Goal: Task Accomplishment & Management: Manage account settings

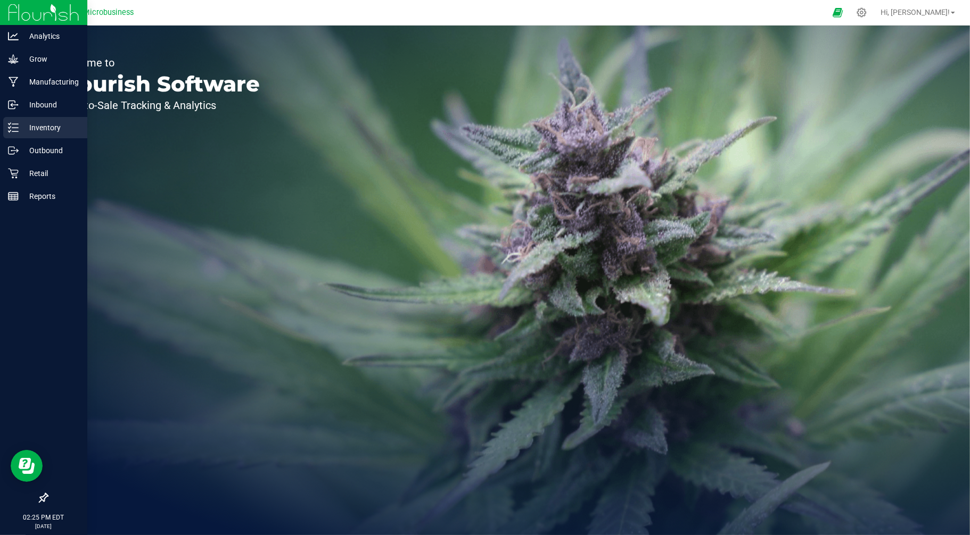
click at [16, 131] on line at bounding box center [15, 131] width 6 height 0
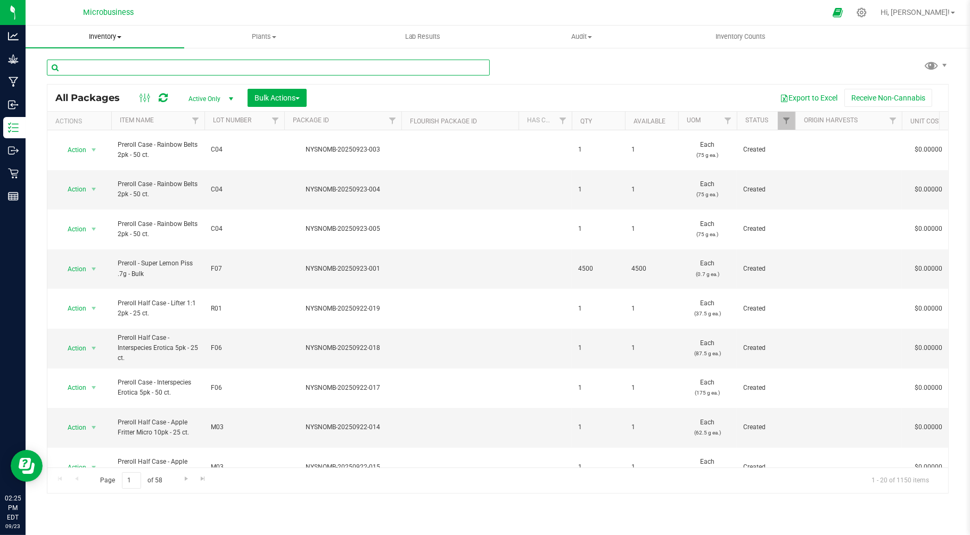
click at [148, 63] on input "text" at bounding box center [268, 68] width 443 height 16
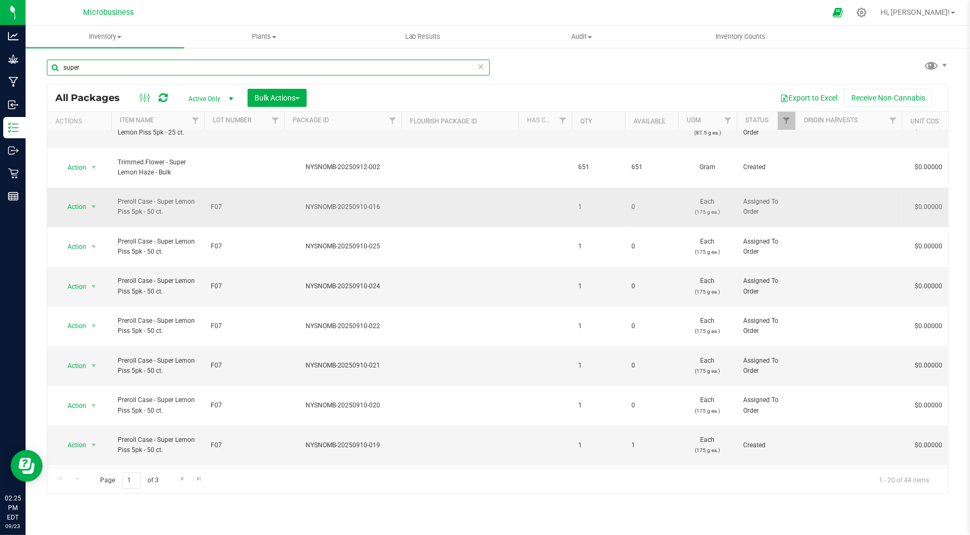
scroll to position [297, 0]
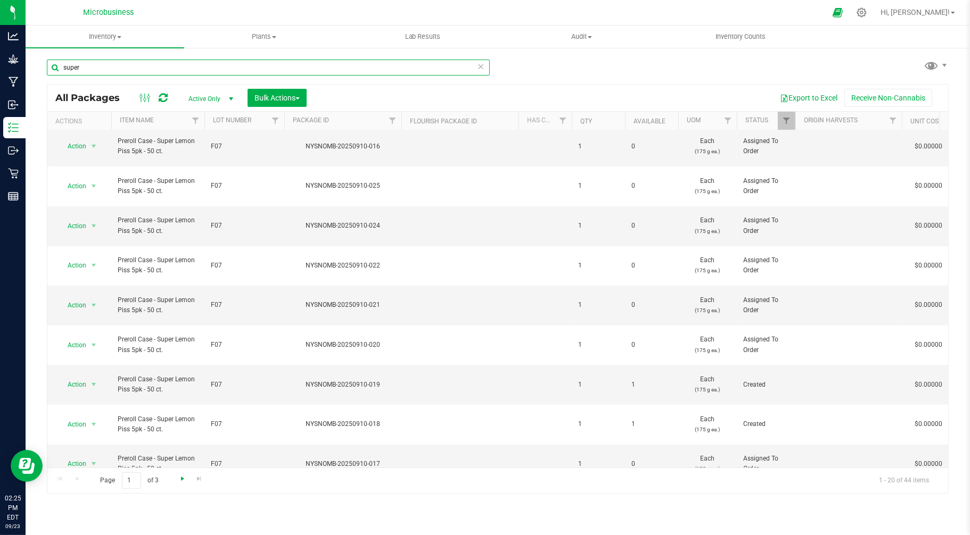
type input "super"
click at [179, 481] on span "Go to the next page" at bounding box center [182, 479] width 9 height 9
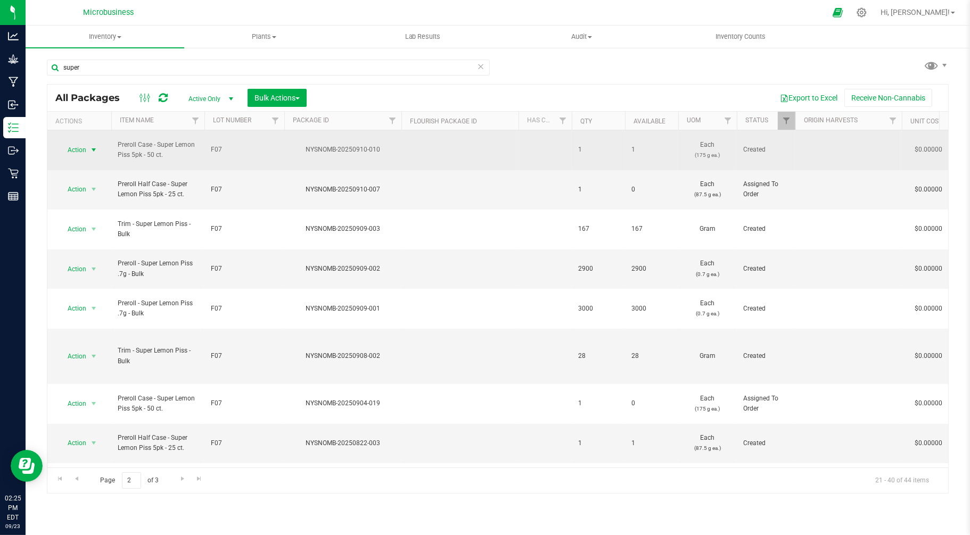
click at [90, 146] on span "select" at bounding box center [93, 150] width 9 height 9
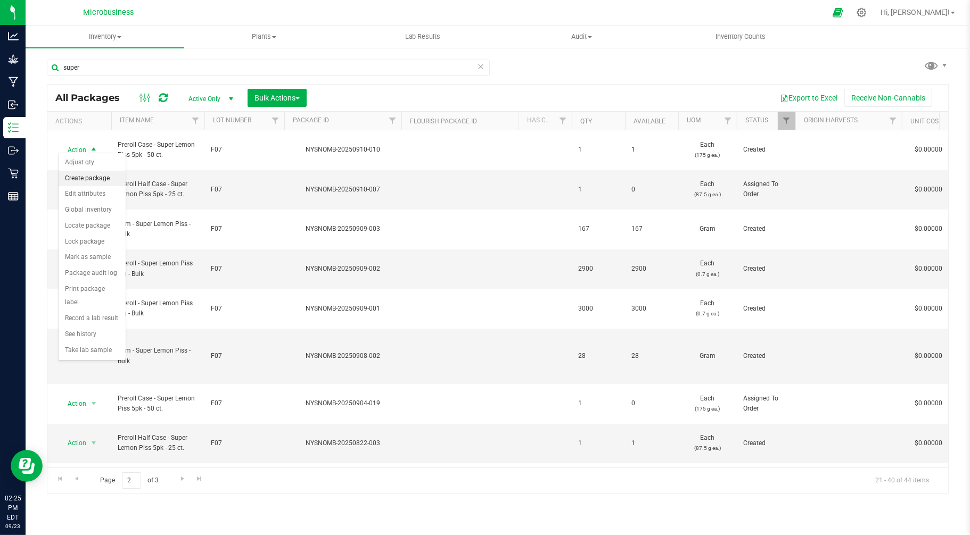
click at [93, 177] on li "Create package" at bounding box center [92, 179] width 67 height 16
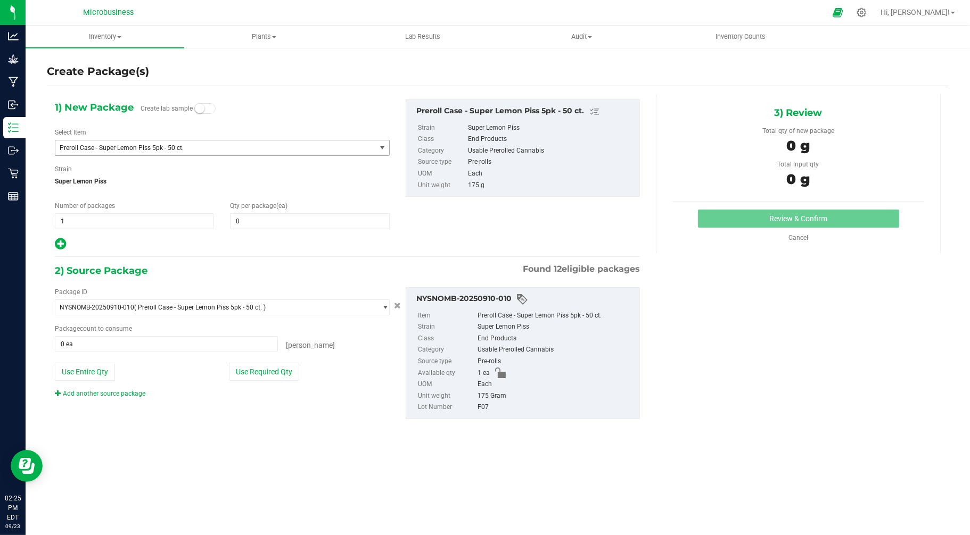
click at [100, 149] on span "Preroll Case - Super Lemon Piss 5pk - 50 ct." at bounding box center [209, 147] width 299 height 7
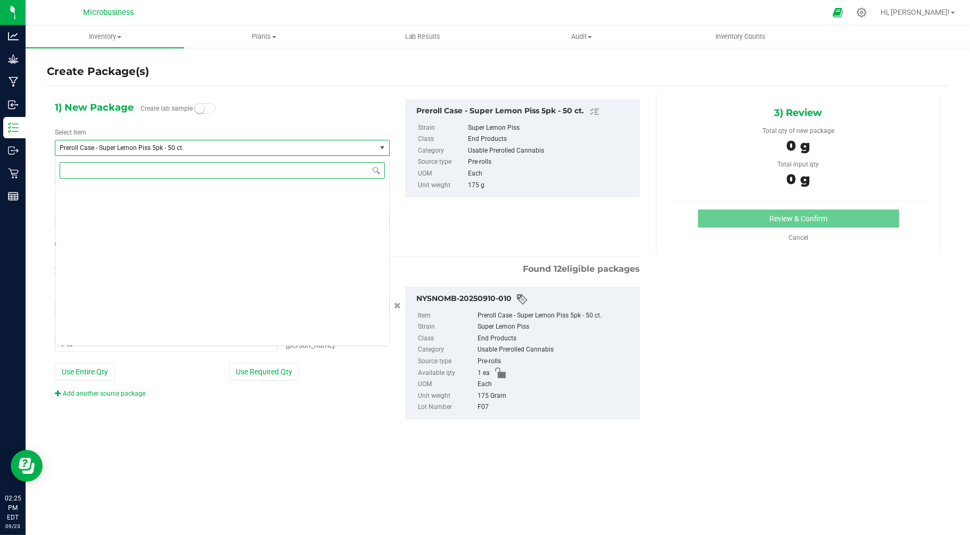
scroll to position [1281, 0]
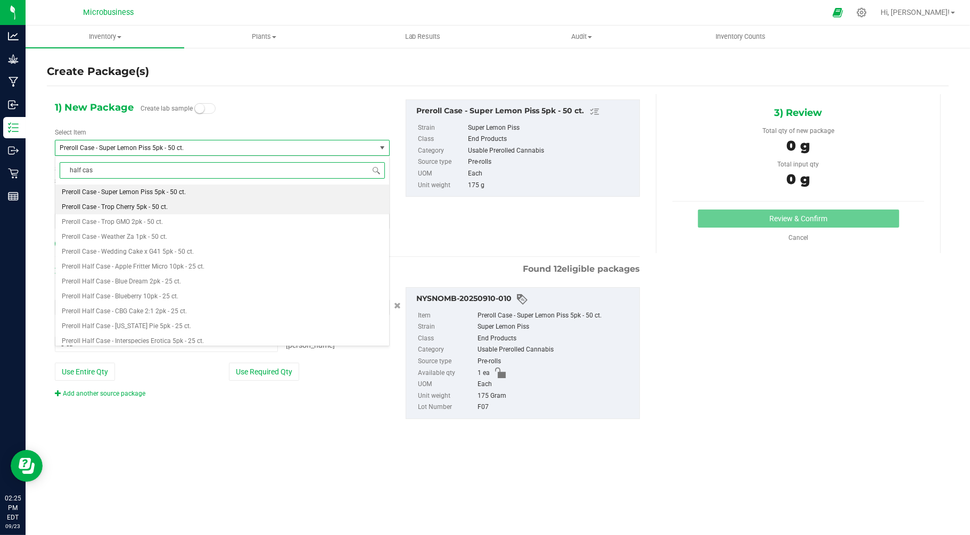
type input "half case"
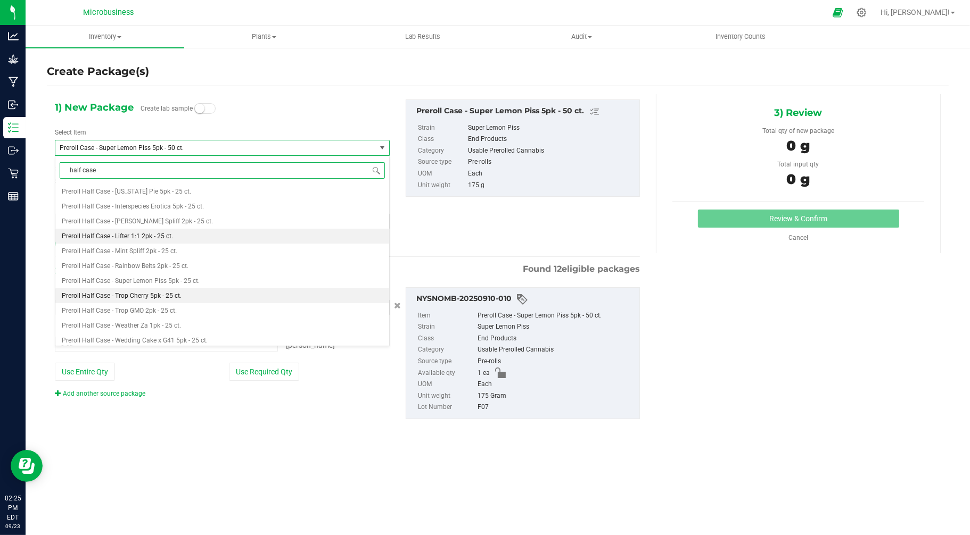
scroll to position [64, 0]
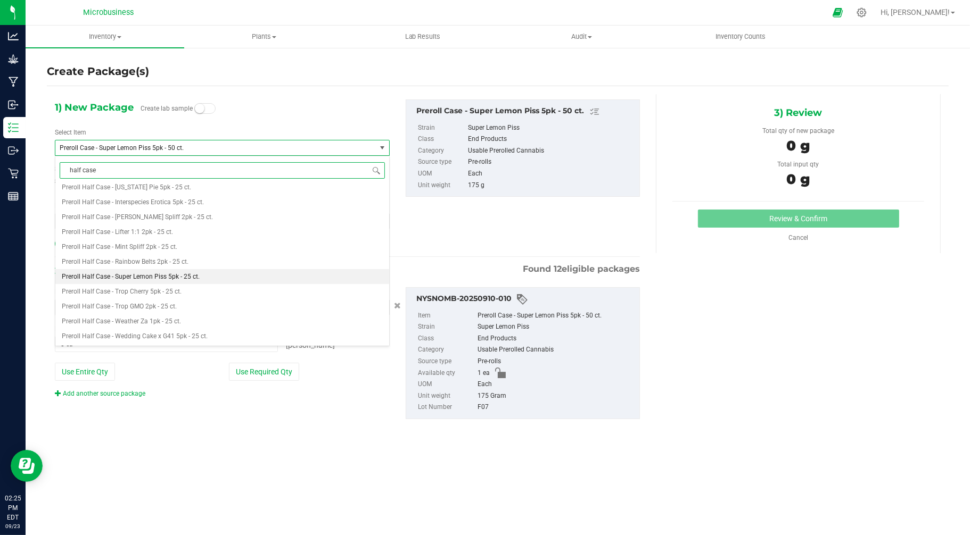
click at [146, 276] on span "Preroll Half Case - Super Lemon Piss 5pk - 25 ct." at bounding box center [131, 276] width 138 height 7
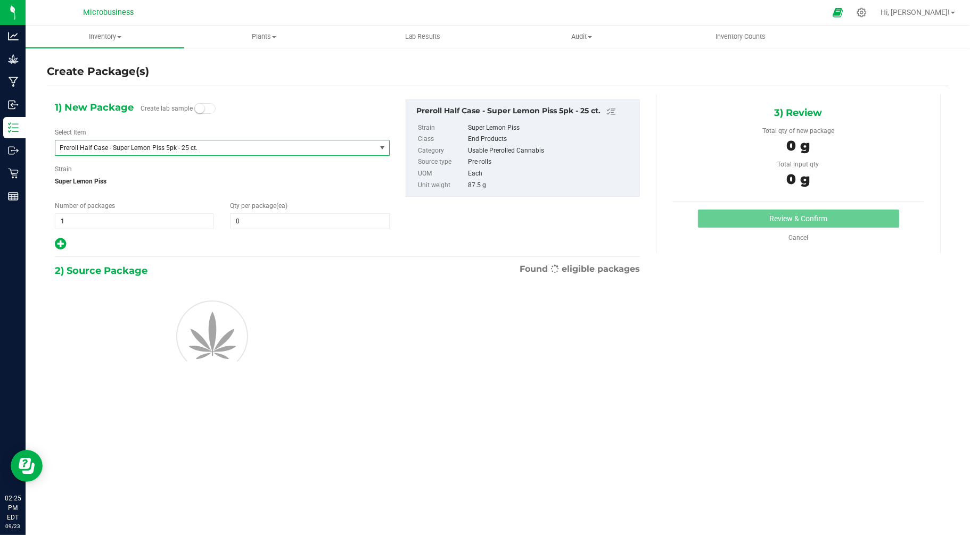
type input "0"
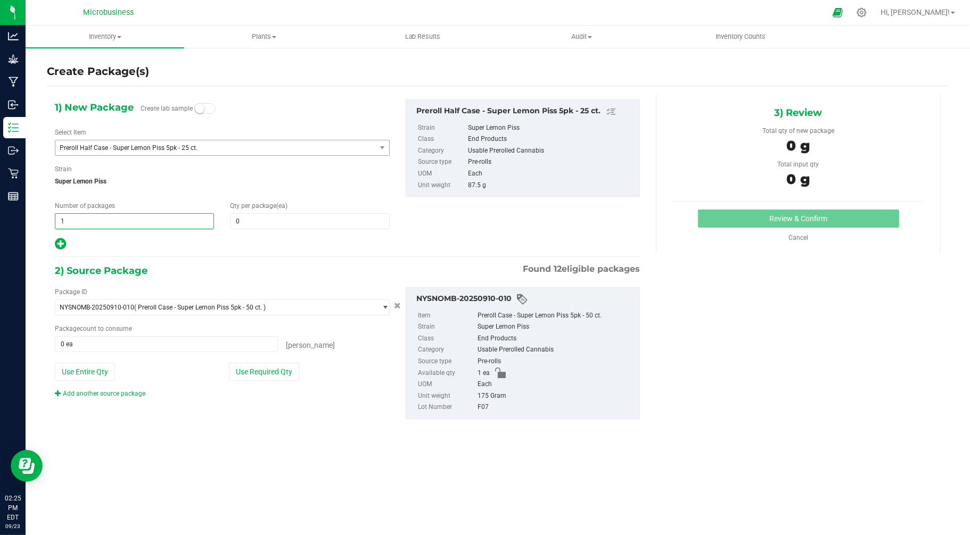
drag, startPoint x: 81, startPoint y: 215, endPoint x: 28, endPoint y: 216, distance: 53.2
click at [28, 216] on div "Create Package(s) 1) New Package Create lab sample Select Item Preroll Half Cas…" at bounding box center [498, 213] width 944 height 333
type input "2"
type input "1"
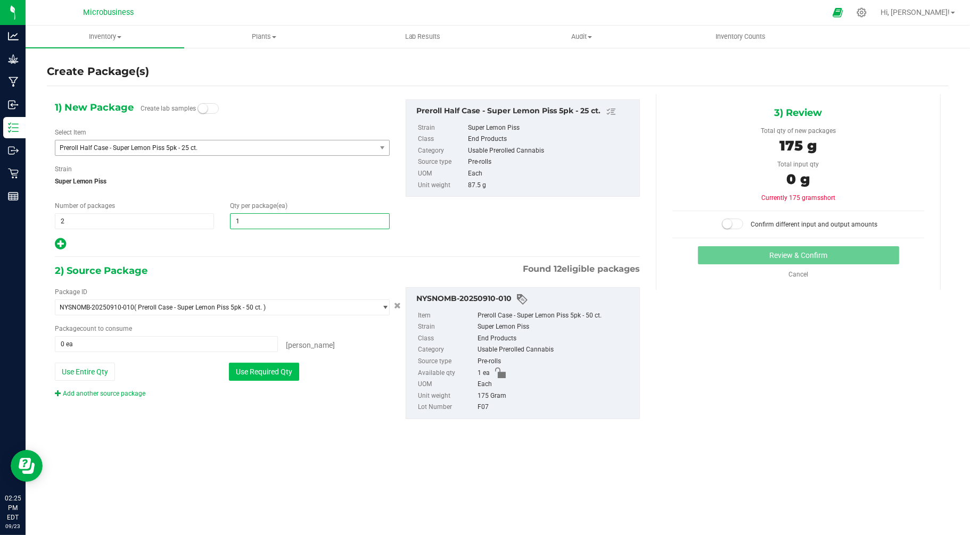
type input "1"
click at [258, 369] on button "Use Required Qty" at bounding box center [264, 372] width 70 height 18
type input "1 ea"
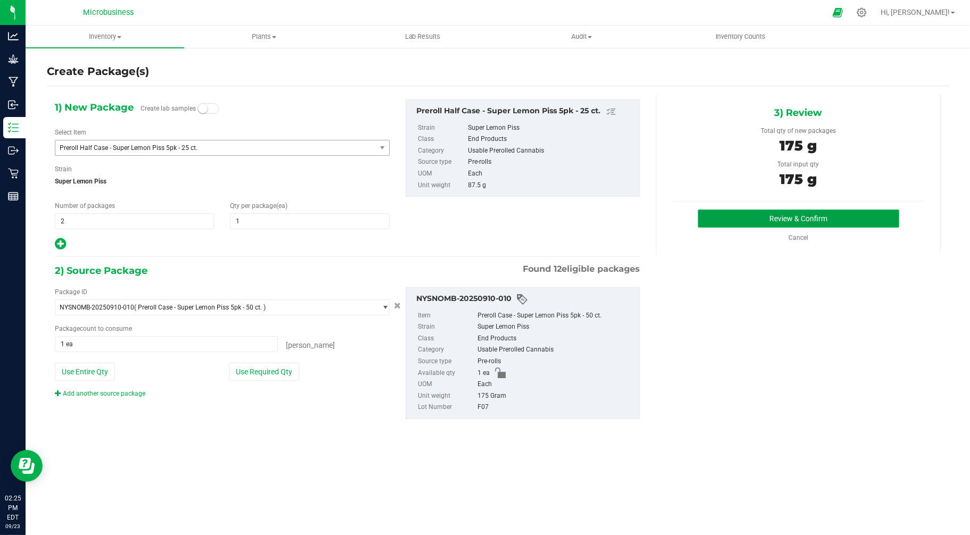
click at [746, 226] on button "Review & Confirm" at bounding box center [798, 219] width 201 height 18
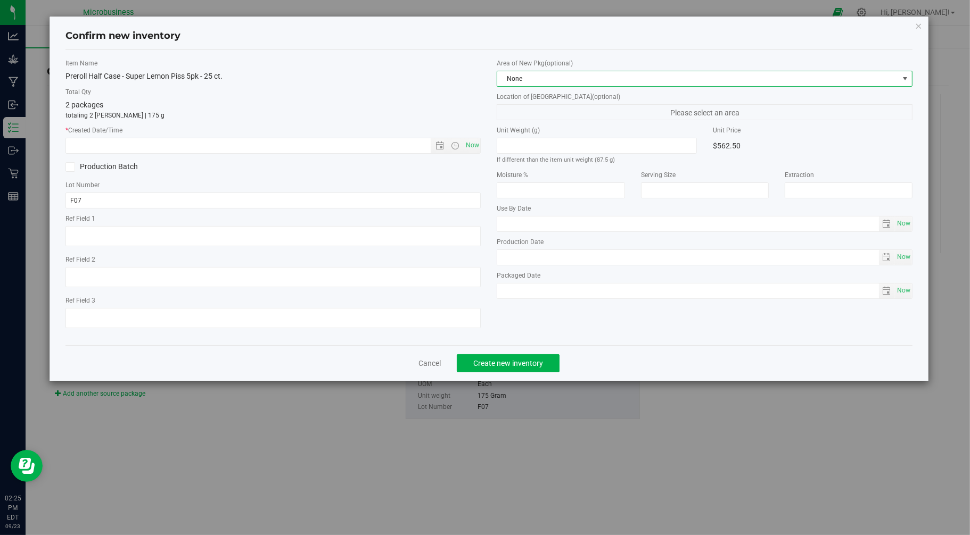
click at [659, 84] on span "None" at bounding box center [697, 78] width 401 height 15
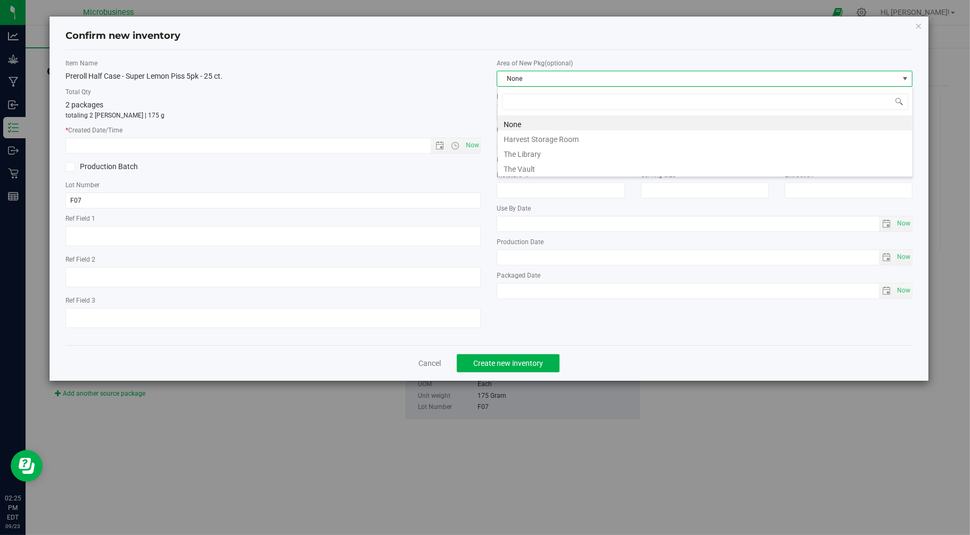
scroll to position [16, 415]
click at [533, 168] on li "The Vault" at bounding box center [705, 167] width 415 height 15
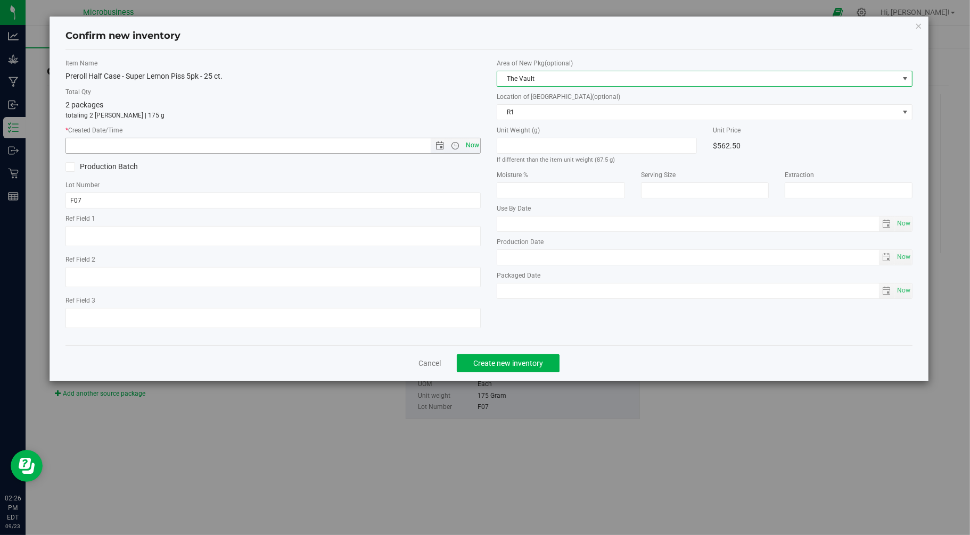
click at [471, 146] on span "Now" at bounding box center [472, 145] width 18 height 15
type input "[DATE] 2:26 PM"
click at [541, 371] on button "Create new inventory" at bounding box center [508, 363] width 103 height 18
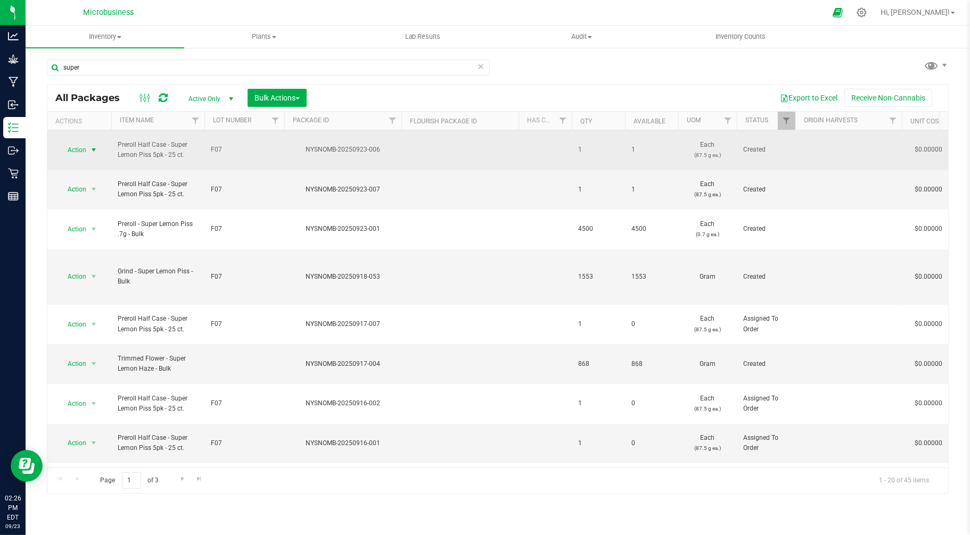
click at [78, 146] on span "Action" at bounding box center [72, 150] width 29 height 15
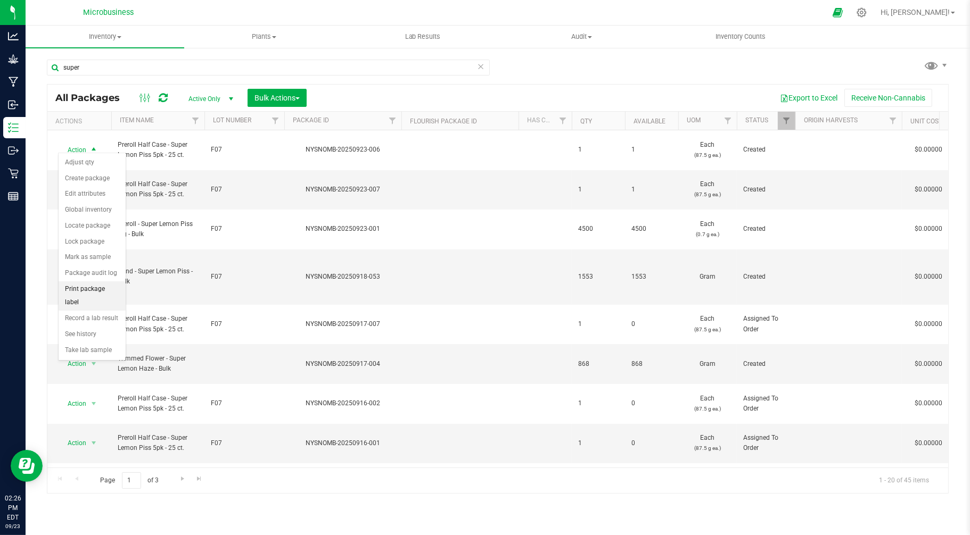
click at [98, 293] on li "Print package label" at bounding box center [92, 296] width 67 height 29
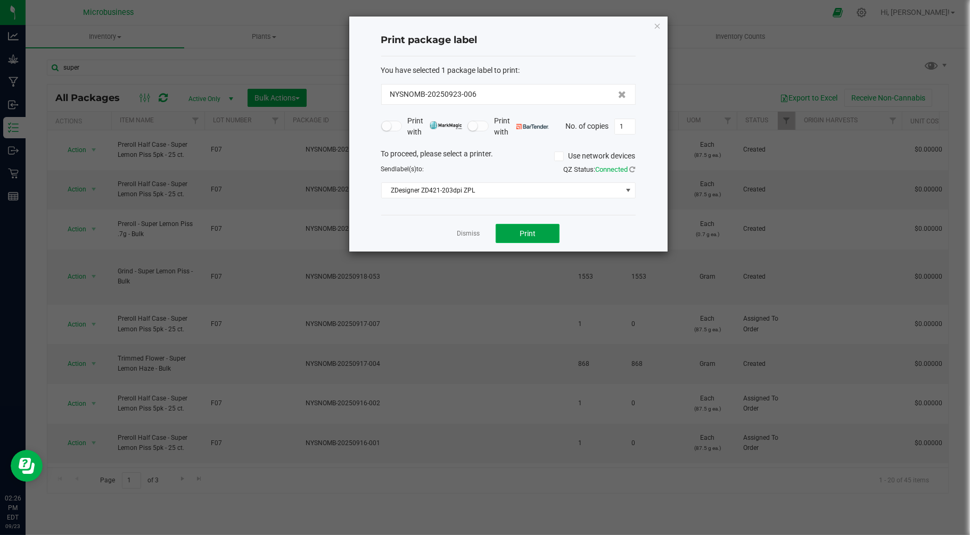
click at [533, 227] on button "Print" at bounding box center [528, 233] width 64 height 19
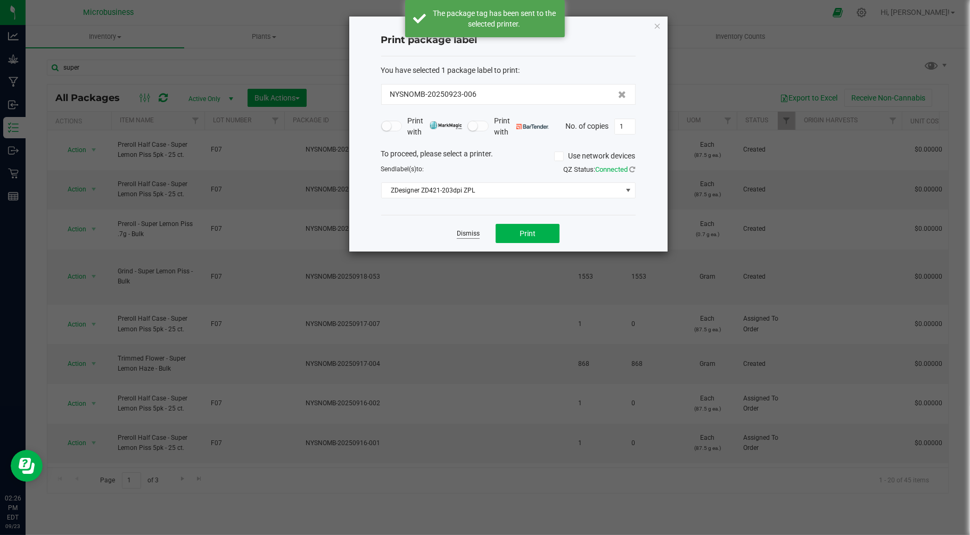
click at [468, 230] on link "Dismiss" at bounding box center [468, 233] width 23 height 9
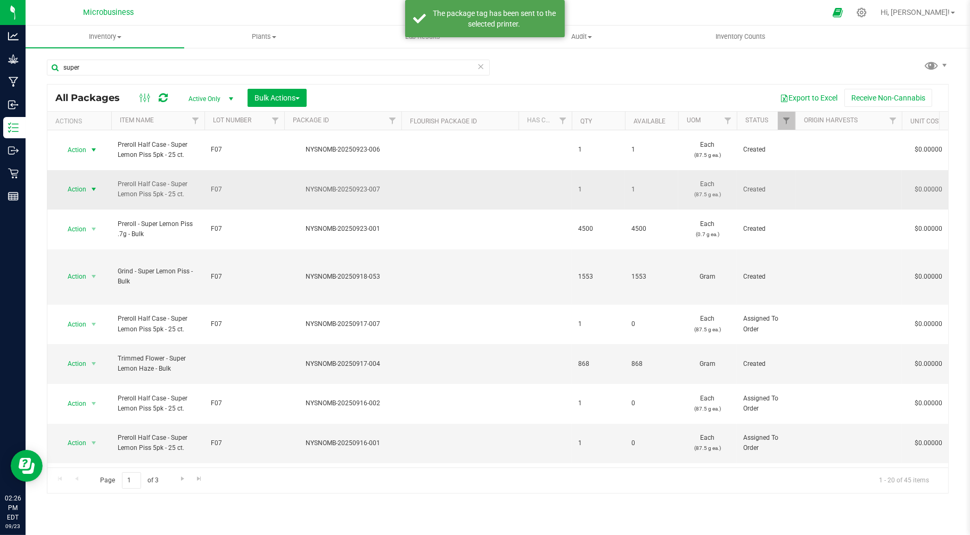
drag, startPoint x: 67, startPoint y: 174, endPoint x: 71, endPoint y: 177, distance: 5.7
click at [68, 182] on span "Action" at bounding box center [72, 189] width 29 height 15
click at [87, 328] on li "Print package label" at bounding box center [92, 325] width 67 height 29
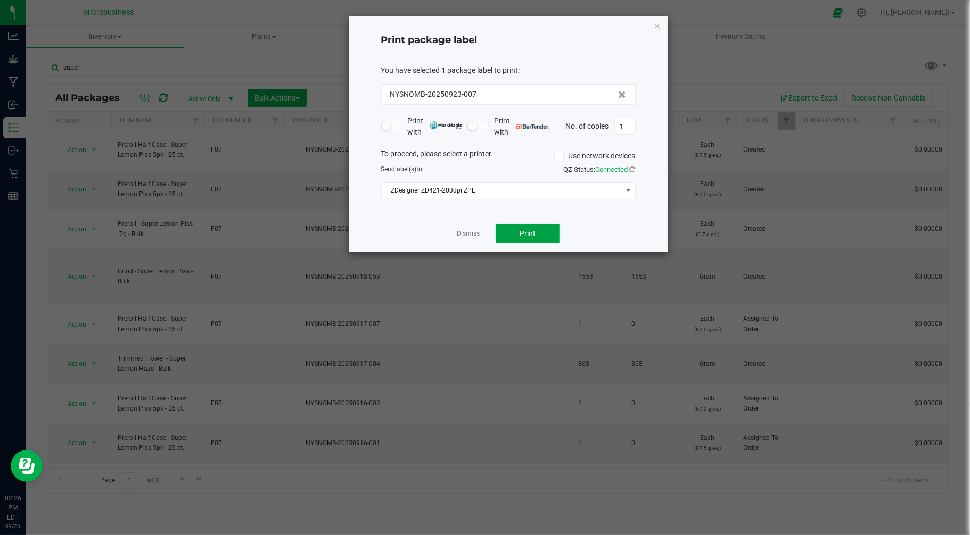
click at [531, 232] on span "Print" at bounding box center [527, 233] width 16 height 9
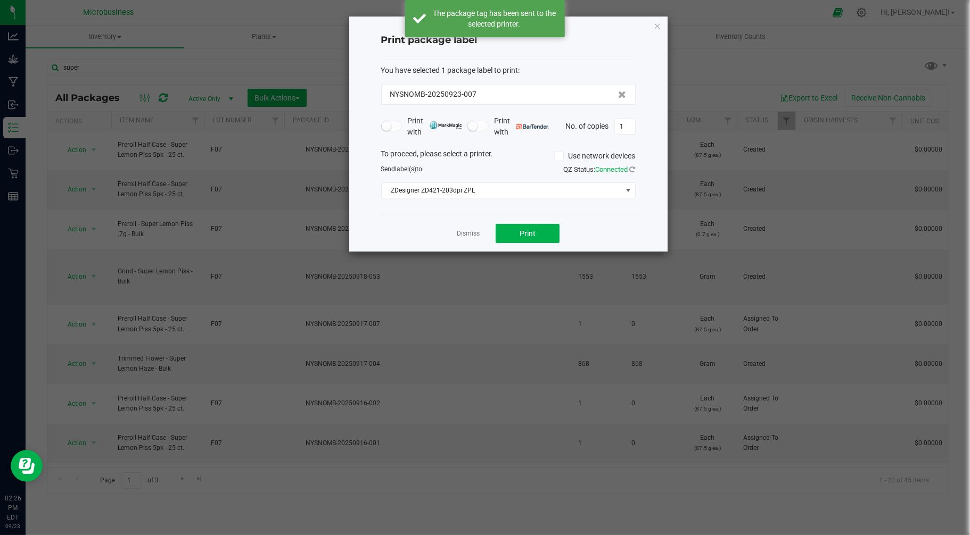
click at [472, 238] on app-cancel-button "Dismiss" at bounding box center [468, 233] width 23 height 11
click at [472, 237] on link "Dismiss" at bounding box center [468, 233] width 23 height 9
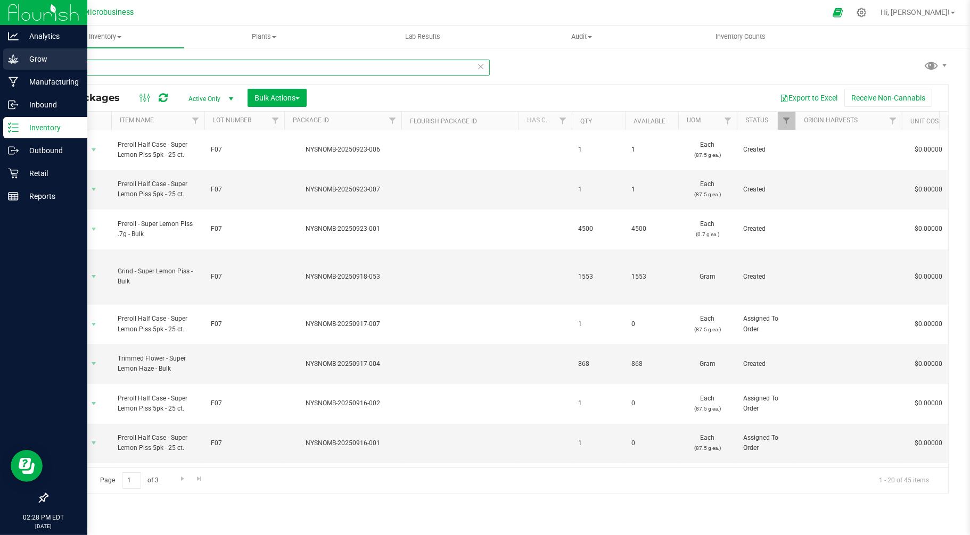
drag, startPoint x: 90, startPoint y: 72, endPoint x: 23, endPoint y: 63, distance: 68.3
click at [23, 63] on div "Analytics Grow Manufacturing Inbound Inventory Outbound Retail Reports 02:28 PM…" at bounding box center [485, 267] width 970 height 535
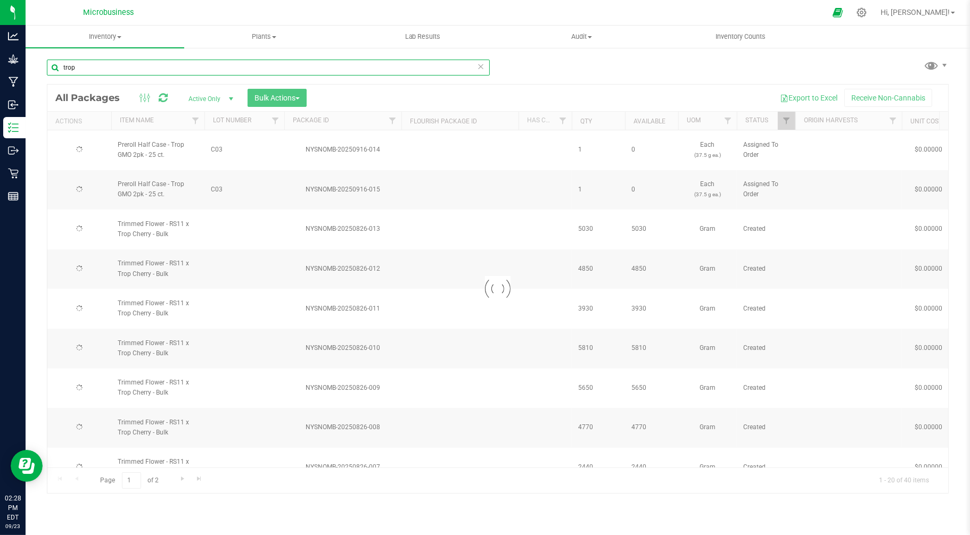
click at [104, 70] on input "trop" at bounding box center [268, 68] width 443 height 16
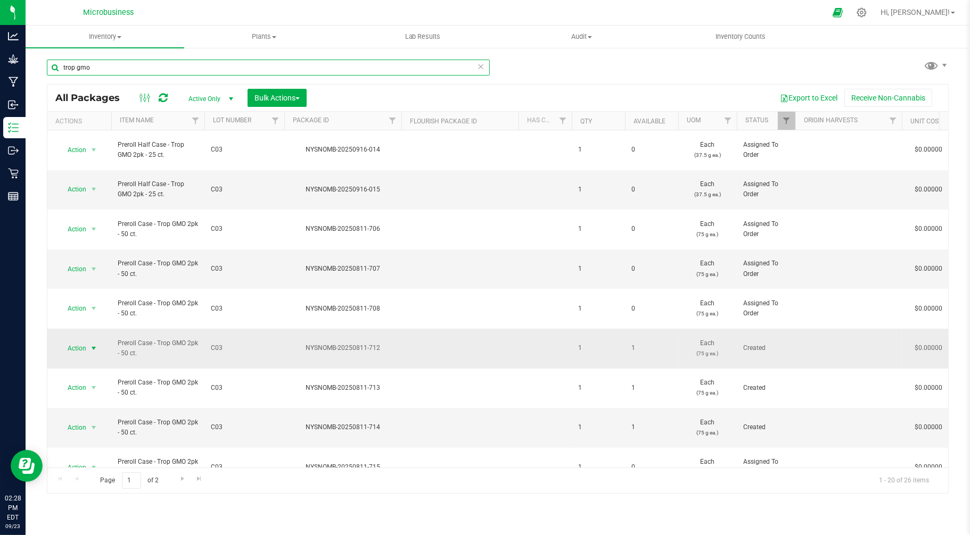
type input "trop gmo"
click at [86, 341] on span "Action" at bounding box center [72, 348] width 29 height 15
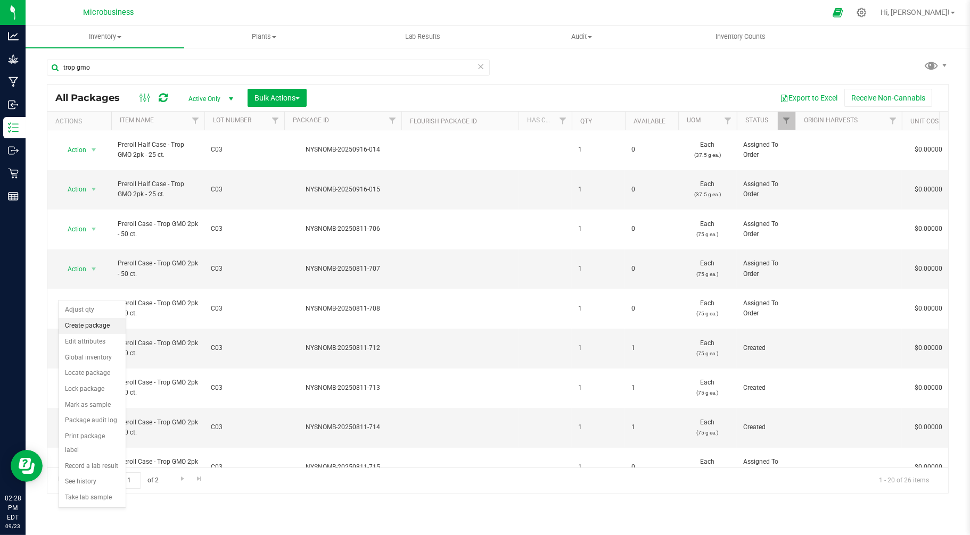
click at [80, 330] on li "Create package" at bounding box center [92, 326] width 67 height 16
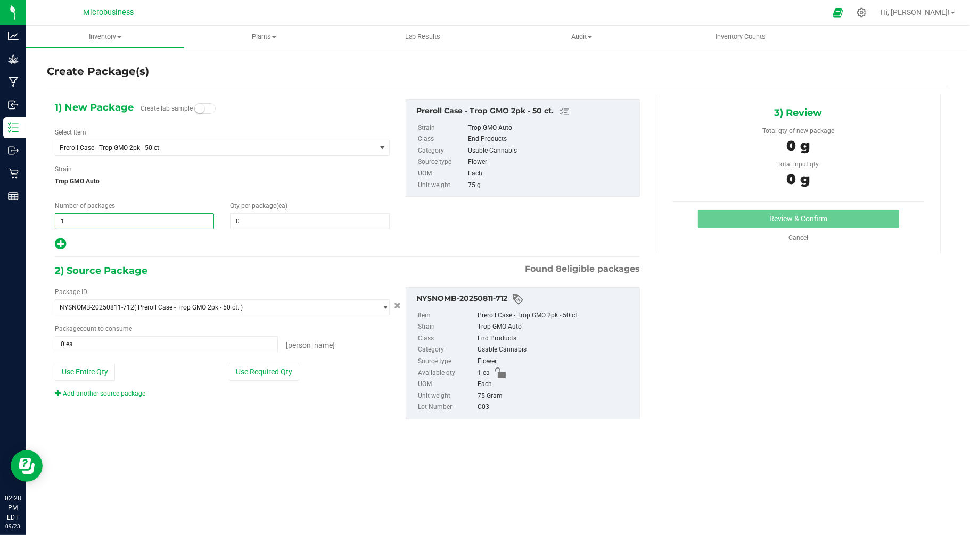
drag, startPoint x: 93, startPoint y: 226, endPoint x: -5, endPoint y: 215, distance: 98.5
click at [0, 215] on html "Analytics Grow Manufacturing Inbound Inventory Outbound Retail Reports 02:28 PM…" at bounding box center [485, 267] width 970 height 535
type input "2"
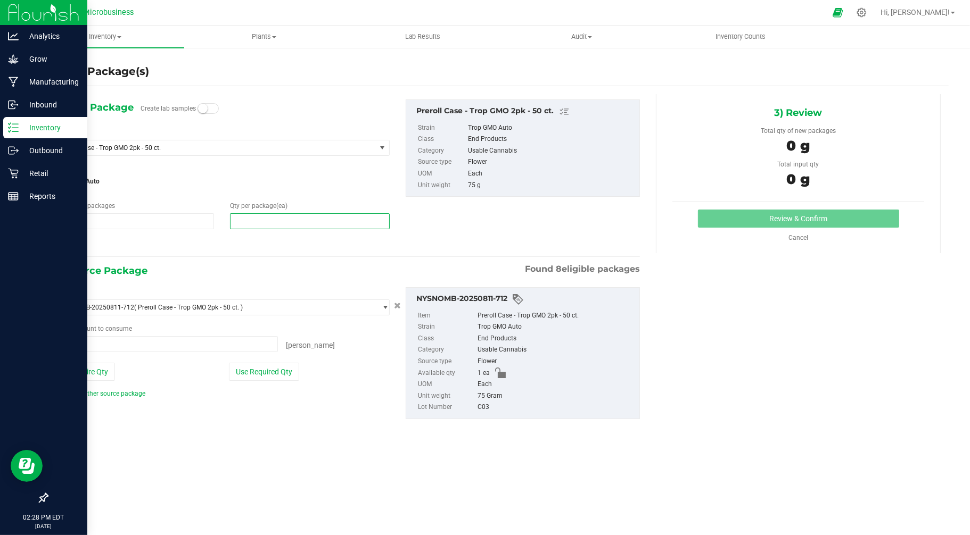
type input "1"
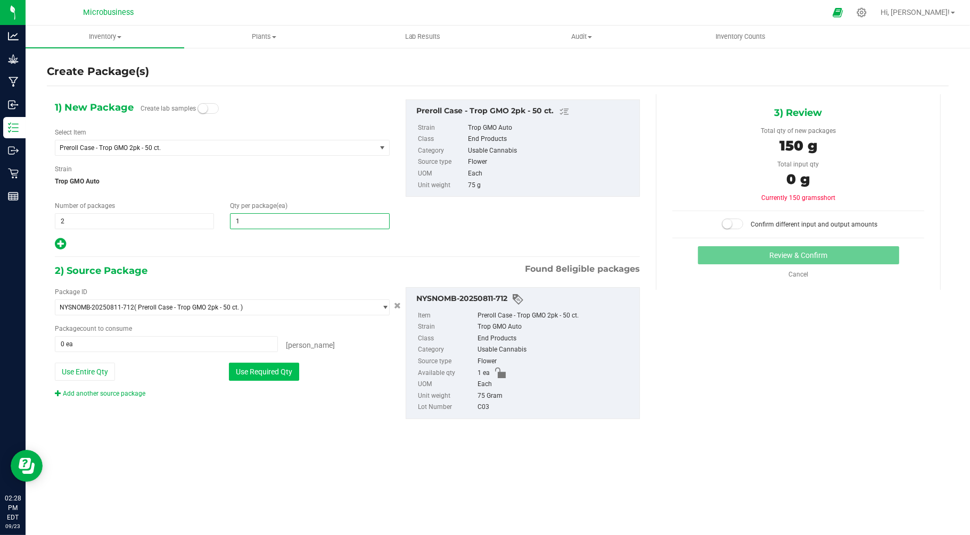
type input "1"
click at [242, 373] on button "Use Required Qty" at bounding box center [264, 372] width 70 height 18
type input "1 ea"
click at [115, 150] on span "Preroll Case - Trop GMO 2pk - 50 ct." at bounding box center [209, 147] width 299 height 7
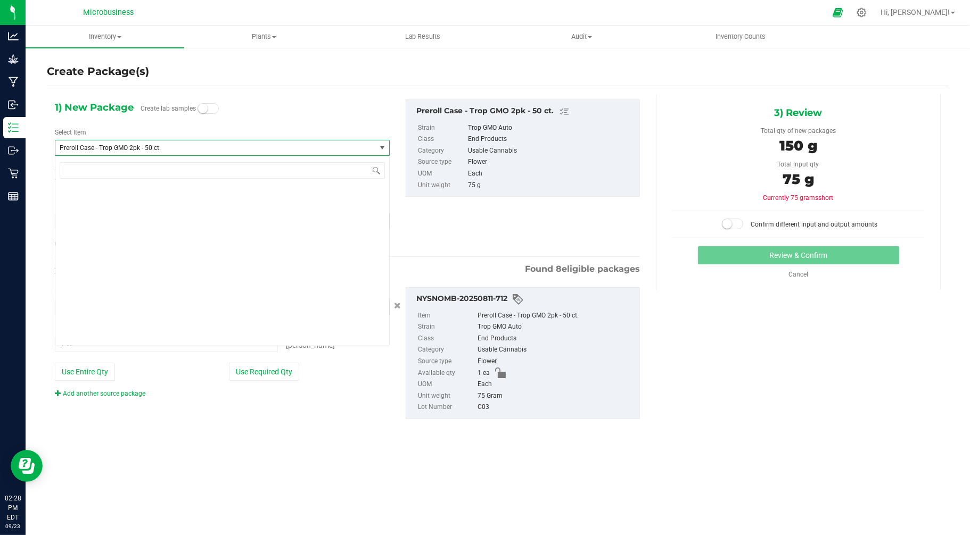
scroll to position [1311, 0]
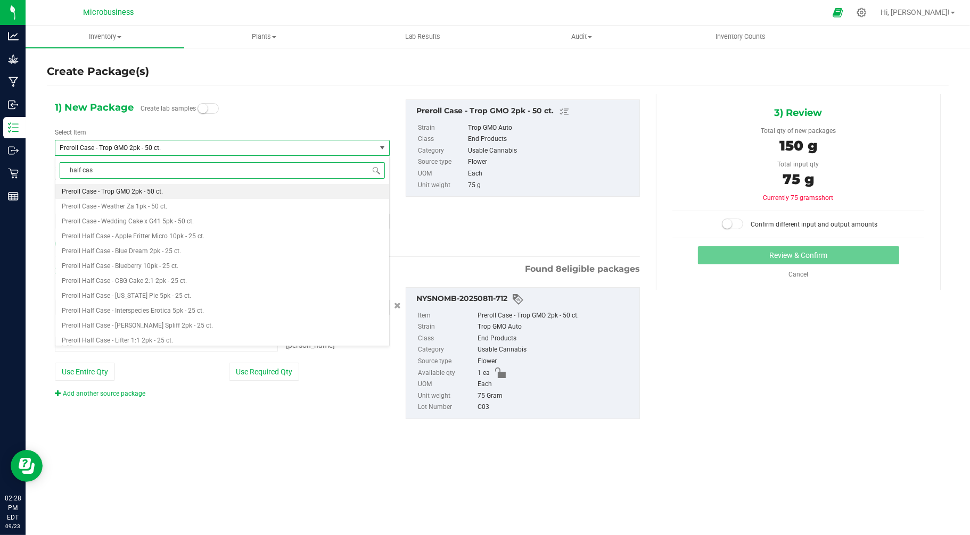
type input "half case"
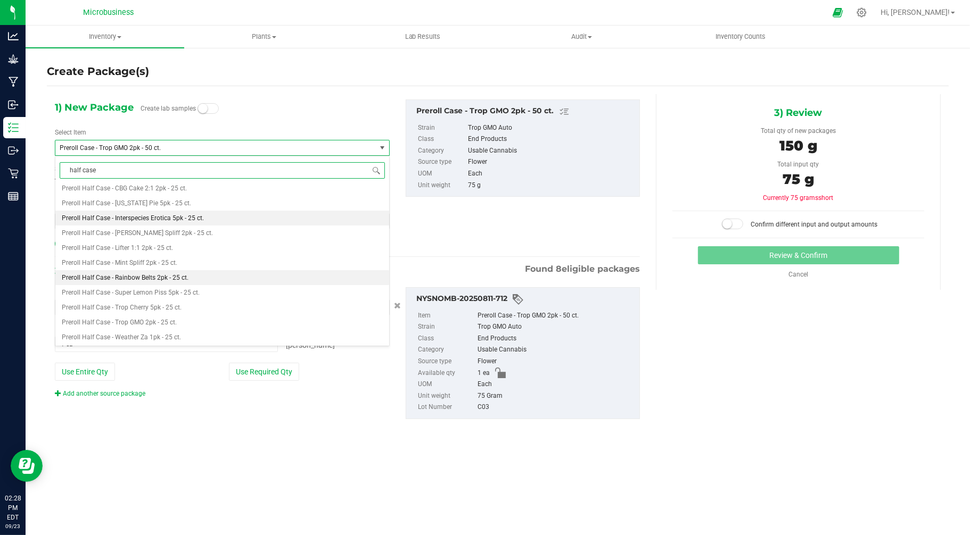
scroll to position [64, 0]
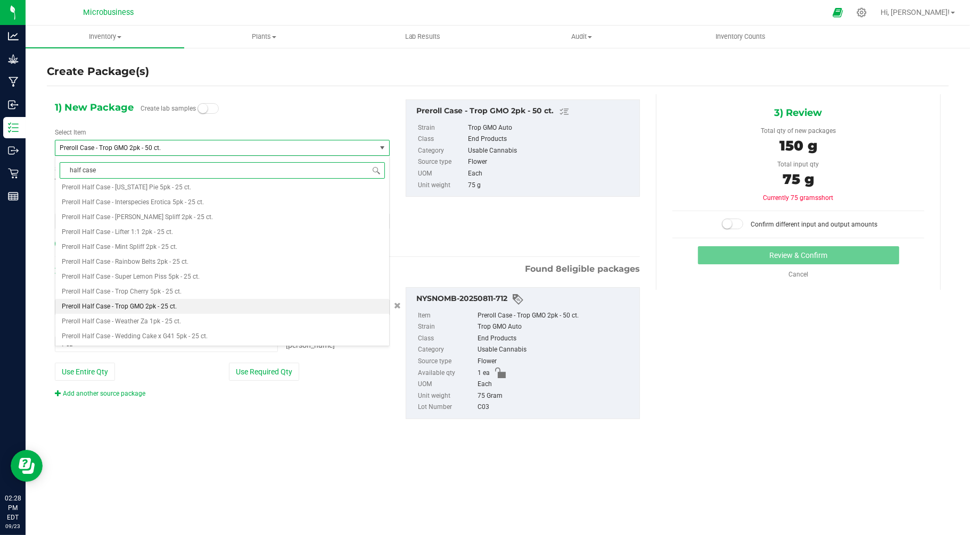
click at [137, 307] on span "Preroll Half Case - Trop GMO 2pk - 25 ct." at bounding box center [119, 306] width 115 height 7
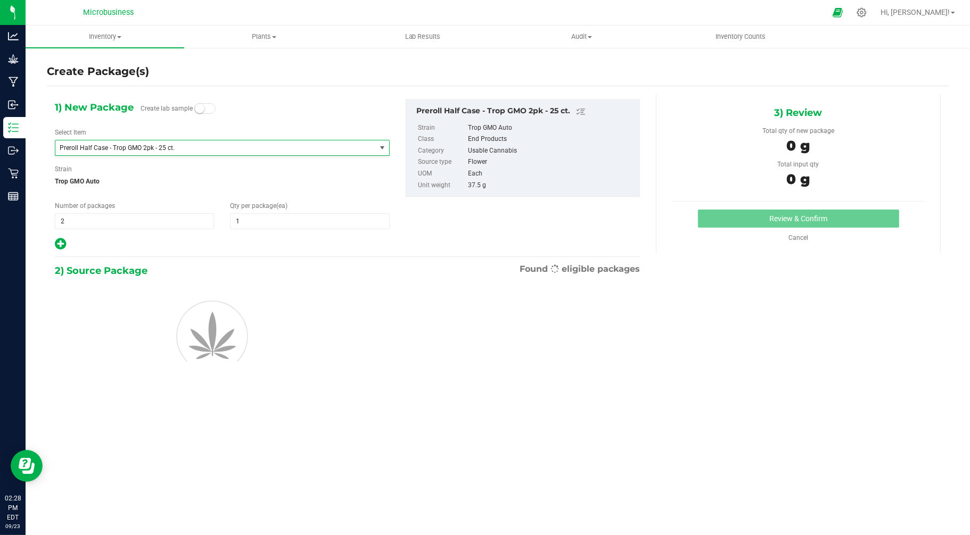
type input "1"
type input "0"
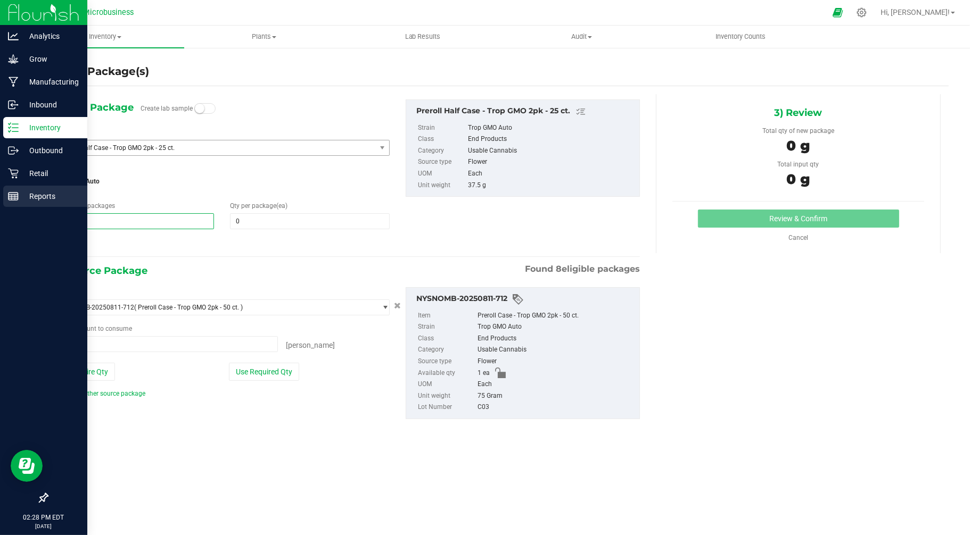
drag, startPoint x: 140, startPoint y: 220, endPoint x: 13, endPoint y: 203, distance: 127.8
click at [13, 203] on div "Analytics Grow Manufacturing Inbound Inventory Outbound Retail Reports 02:28 PM…" at bounding box center [485, 267] width 970 height 535
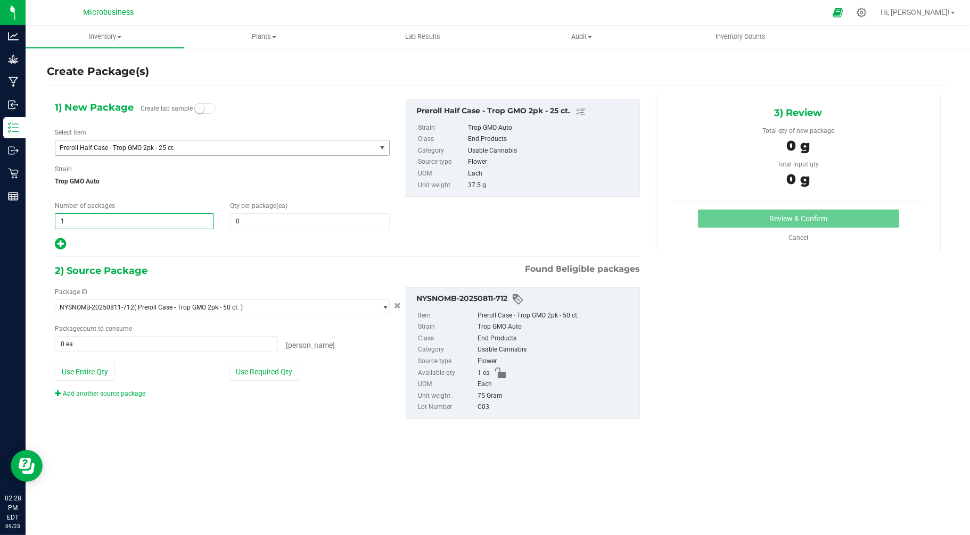
type input "2"
type input "1"
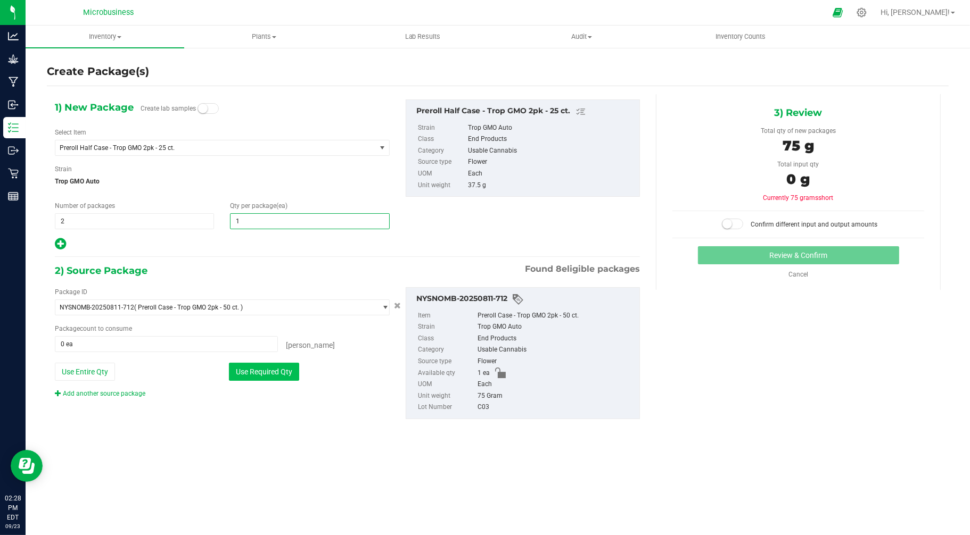
type input "1"
click at [252, 371] on button "Use Required Qty" at bounding box center [264, 372] width 70 height 18
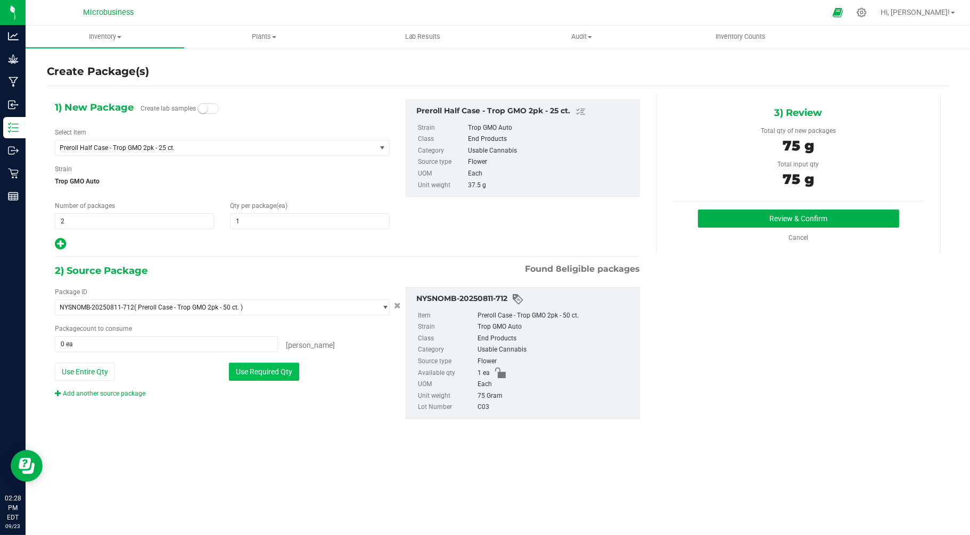
type input "1 ea"
click at [768, 217] on button "Review & Confirm" at bounding box center [798, 219] width 201 height 18
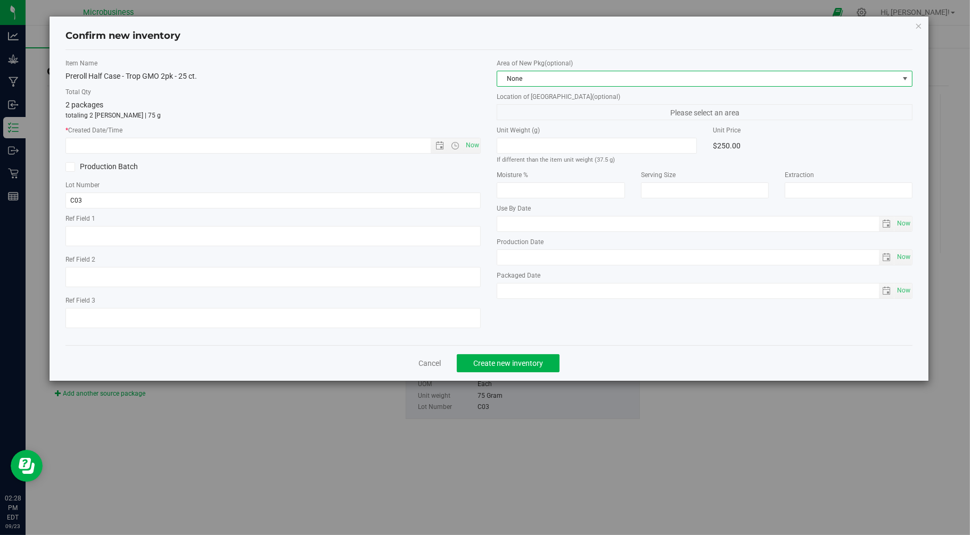
click at [595, 72] on span "None" at bounding box center [697, 78] width 401 height 15
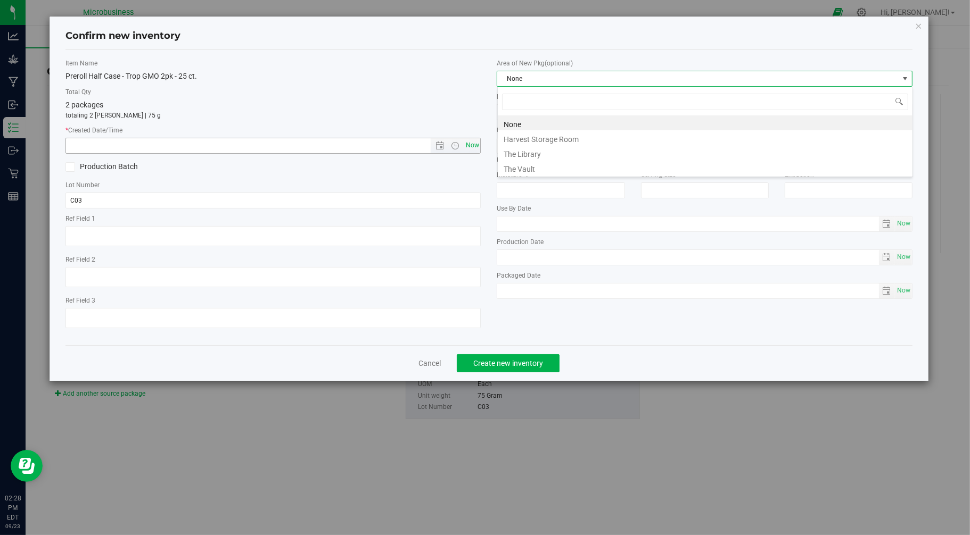
scroll to position [16, 415]
click at [513, 173] on li "The Vault" at bounding box center [705, 167] width 415 height 15
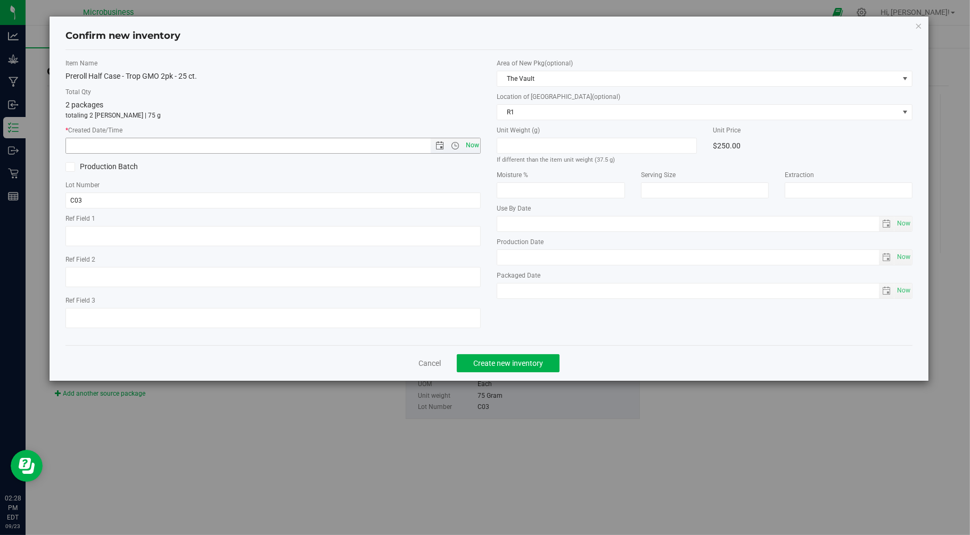
click at [478, 145] on span "Now" at bounding box center [472, 145] width 18 height 15
type input "[DATE] 2:28 PM"
click at [501, 366] on span "Create new inventory" at bounding box center [508, 363] width 70 height 9
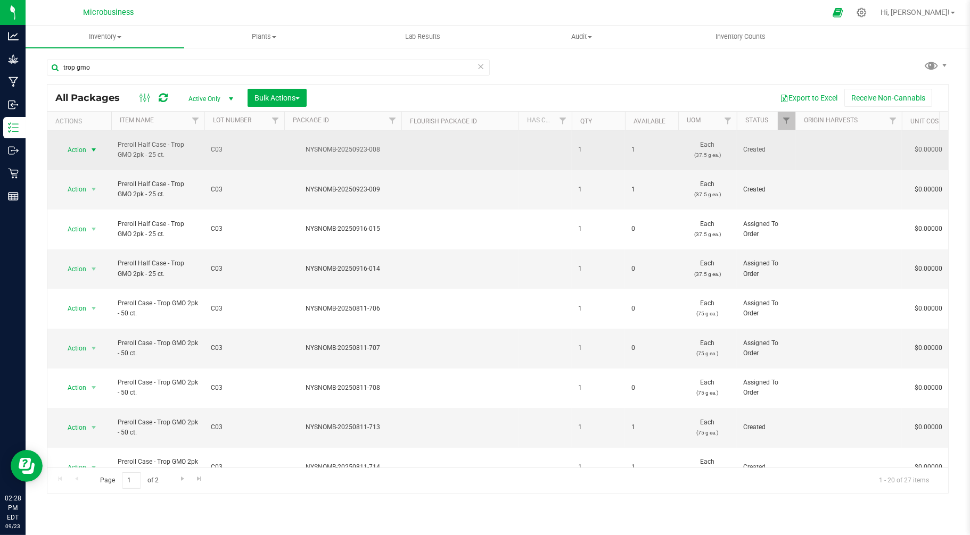
click at [77, 144] on span "Action" at bounding box center [72, 150] width 29 height 15
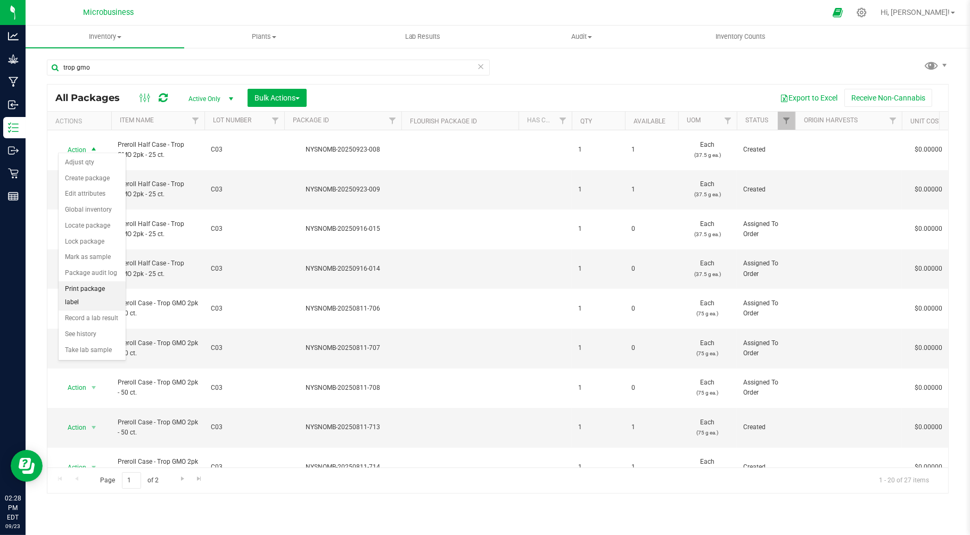
click at [100, 291] on li "Print package label" at bounding box center [92, 296] width 67 height 29
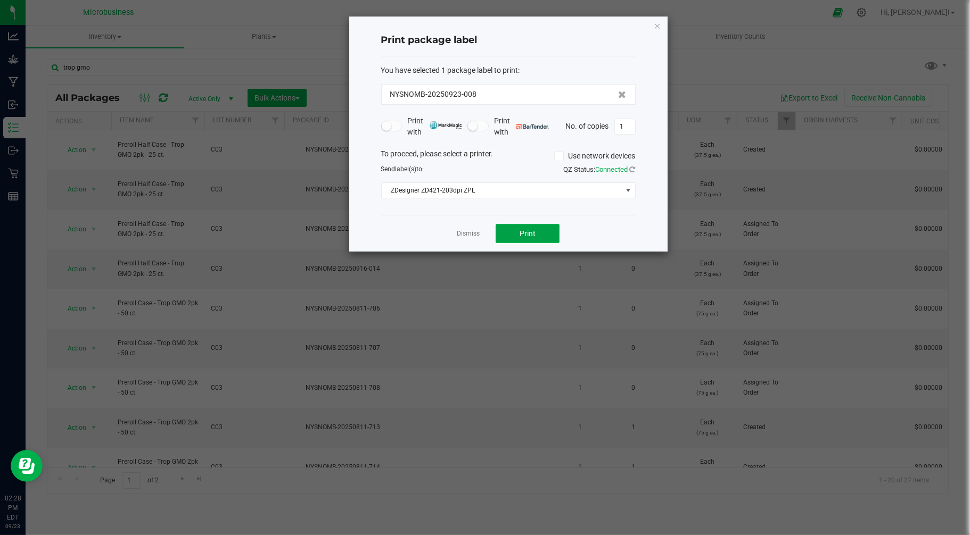
click at [511, 228] on button "Print" at bounding box center [528, 233] width 64 height 19
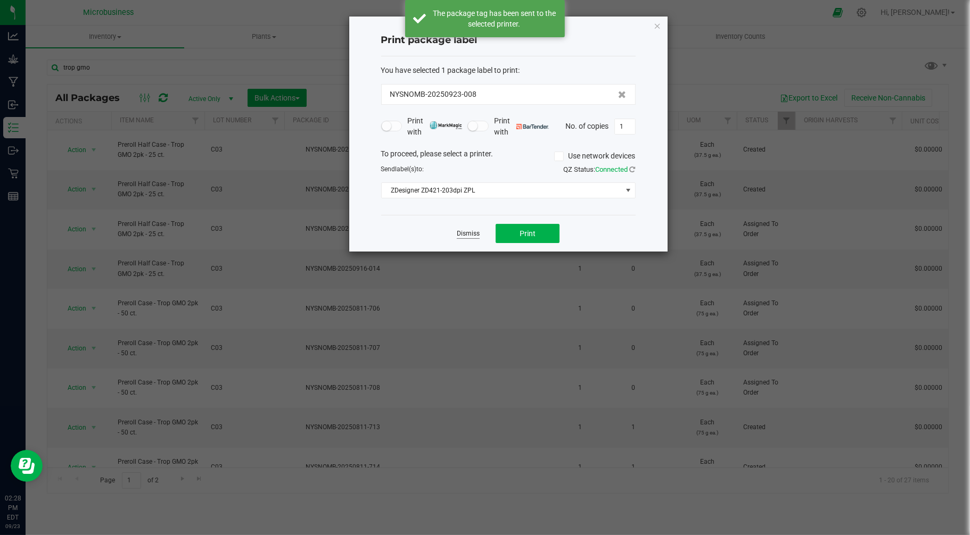
click at [469, 230] on link "Dismiss" at bounding box center [468, 233] width 23 height 9
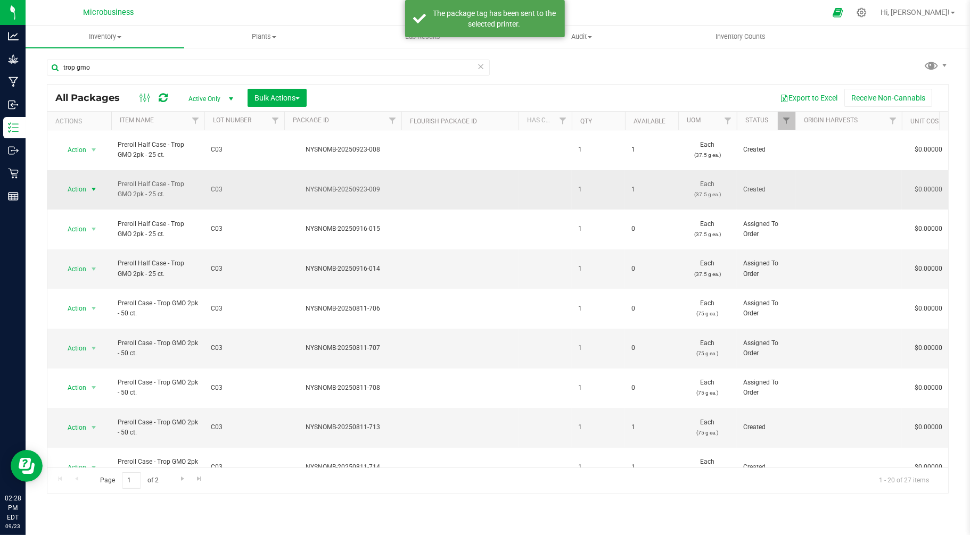
click at [79, 182] on span "Action" at bounding box center [72, 189] width 29 height 15
click at [94, 326] on li "Print package label" at bounding box center [92, 325] width 67 height 29
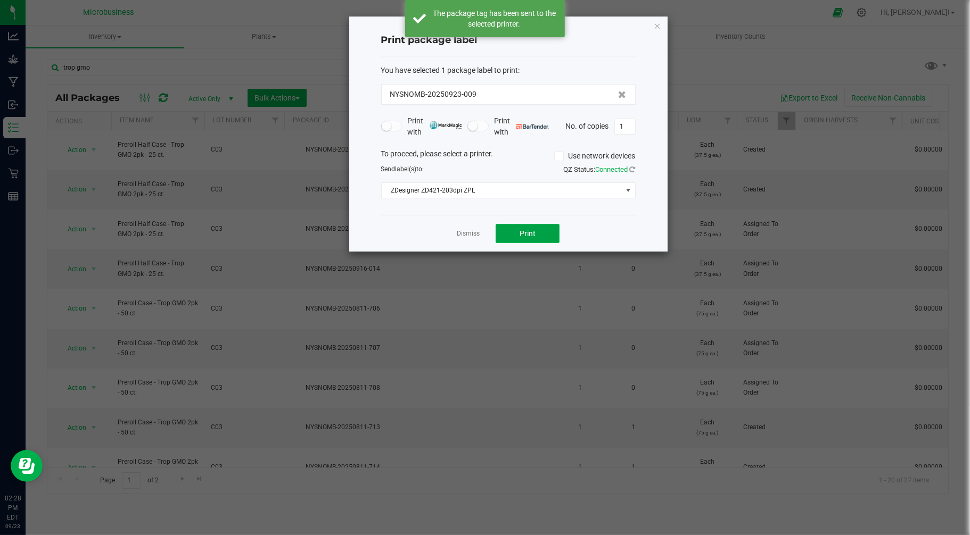
click at [513, 240] on button "Print" at bounding box center [528, 233] width 64 height 19
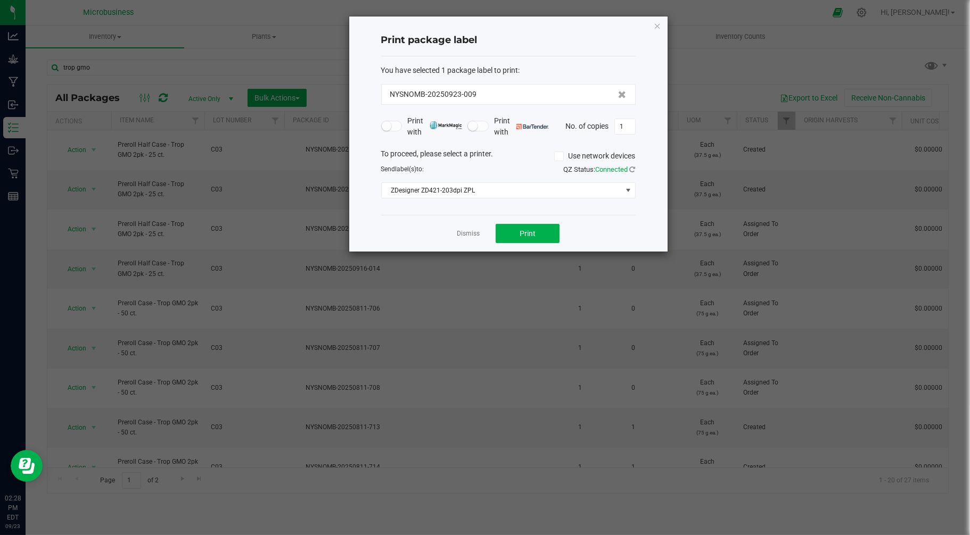
click at [475, 236] on link "Dismiss" at bounding box center [468, 233] width 23 height 9
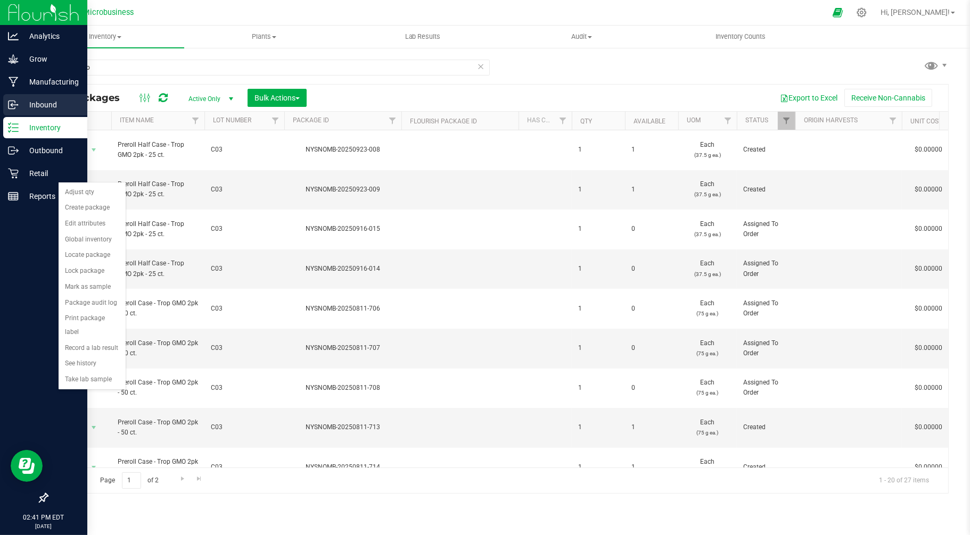
click at [30, 100] on p "Inbound" at bounding box center [51, 104] width 64 height 13
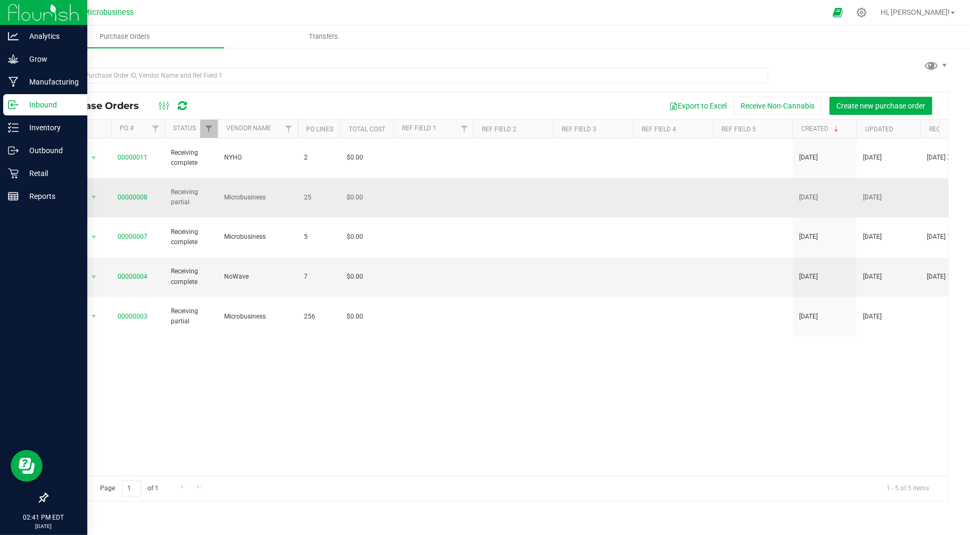
click at [125, 178] on td "00000008" at bounding box center [137, 198] width 53 height 40
click at [125, 194] on link "00000008" at bounding box center [133, 197] width 30 height 7
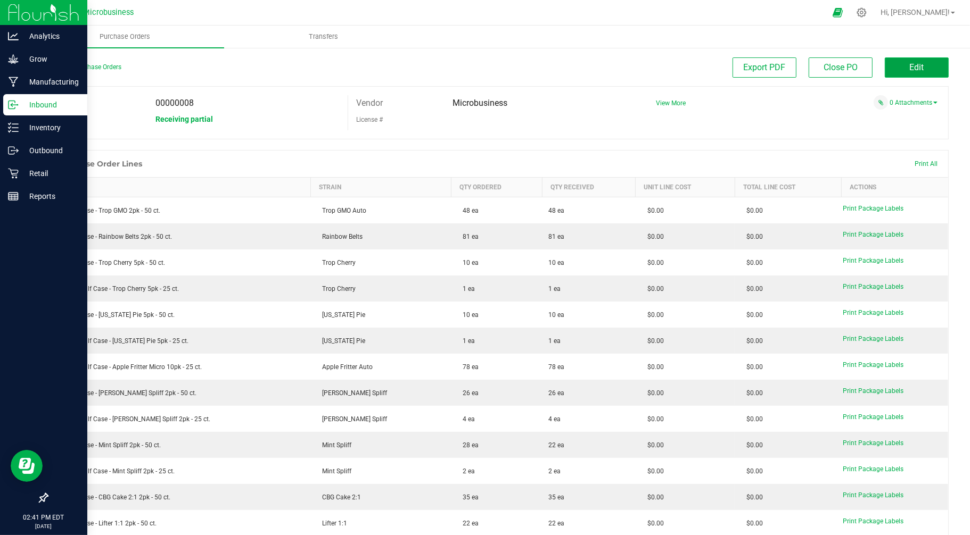
click at [924, 65] on button "Edit" at bounding box center [917, 67] width 64 height 20
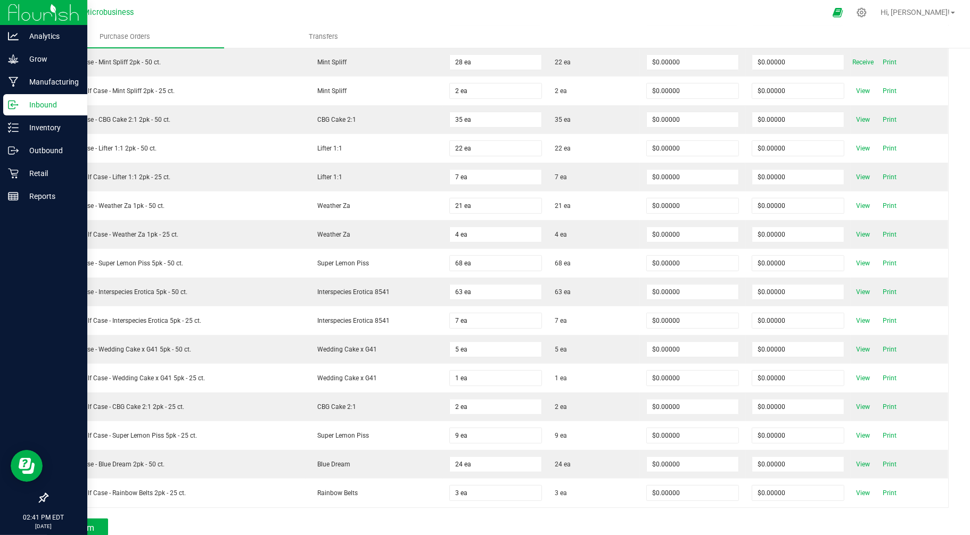
scroll to position [414, 0]
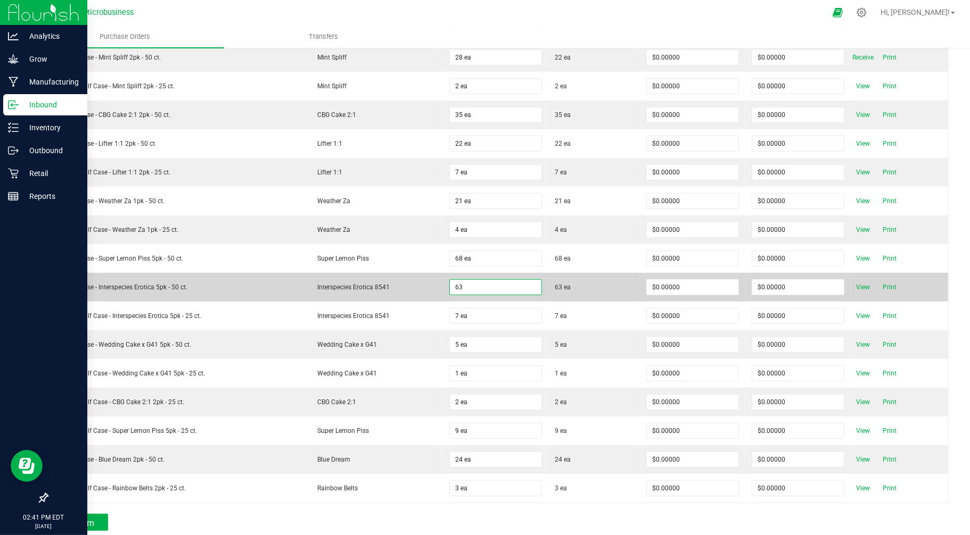
click at [470, 283] on input "63" at bounding box center [496, 287] width 92 height 15
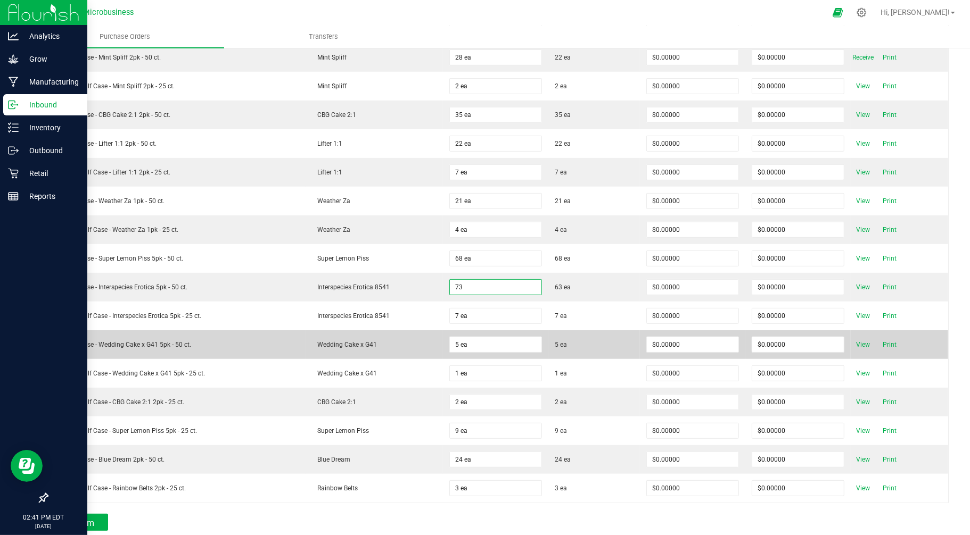
type input "73 ea"
click at [576, 343] on span "5 ea" at bounding box center [594, 345] width 79 height 10
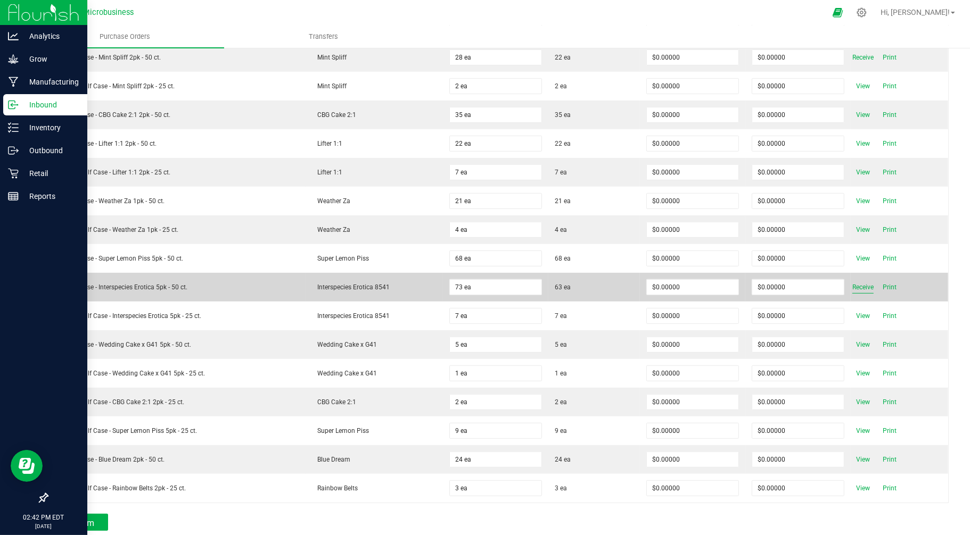
click at [857, 291] on span "Receive" at bounding box center [862, 287] width 21 height 13
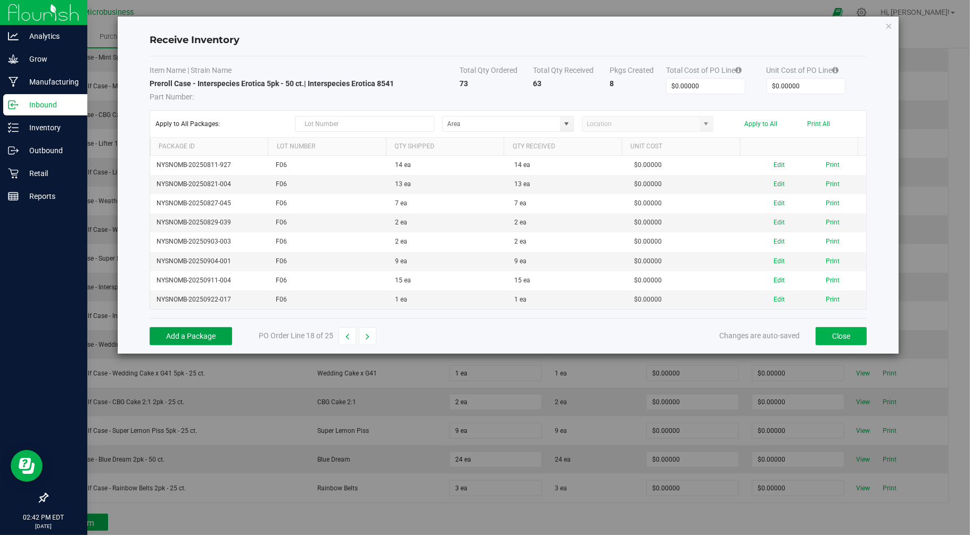
click at [207, 337] on button "Add a Package" at bounding box center [191, 336] width 82 height 18
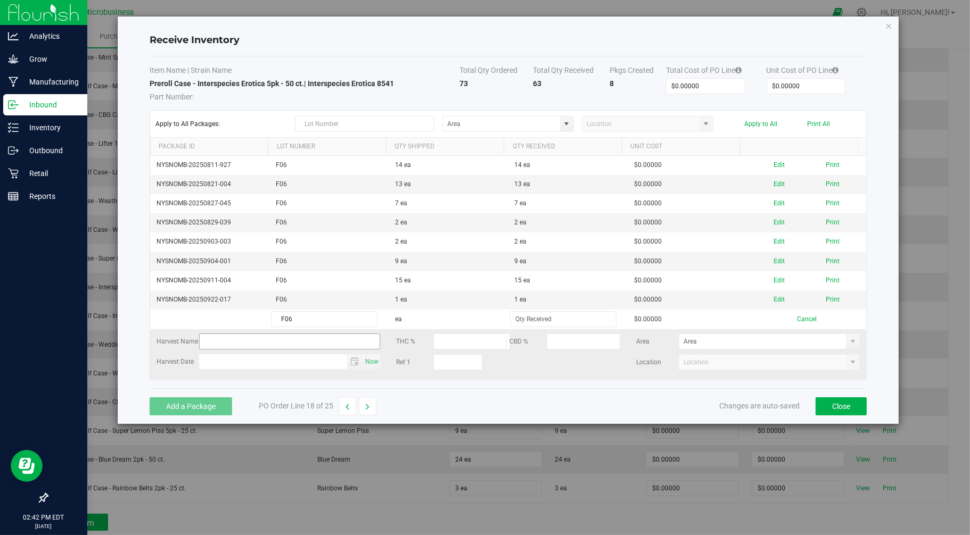
type input "F06"
type input "10 ea"
click at [566, 375] on kendo-grid-list "NYSNOMB-20250811-927 F06 14 ea 14 ea $0.00000 Edit Print NYSNOMB-20250821-004 F…" at bounding box center [508, 268] width 716 height 224
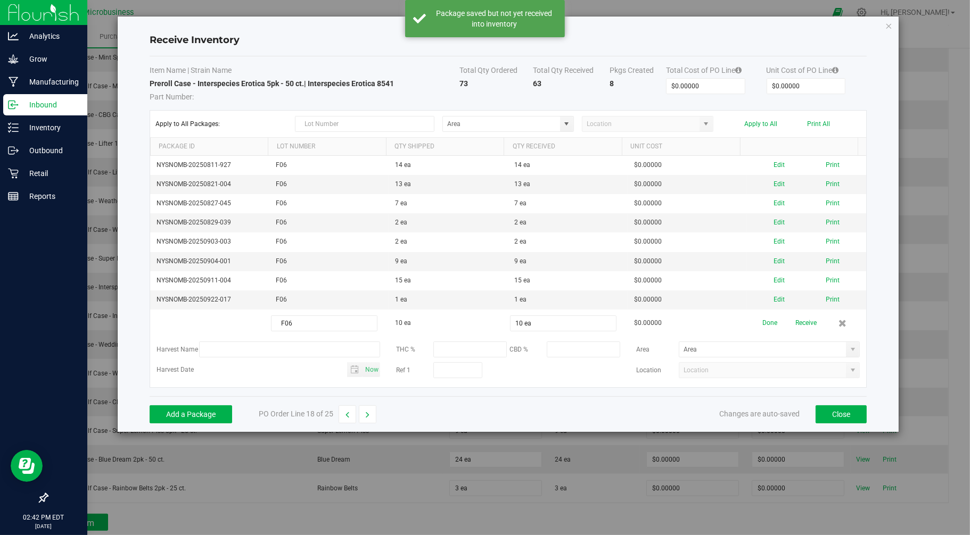
click at [806, 325] on button "Receive" at bounding box center [805, 323] width 21 height 19
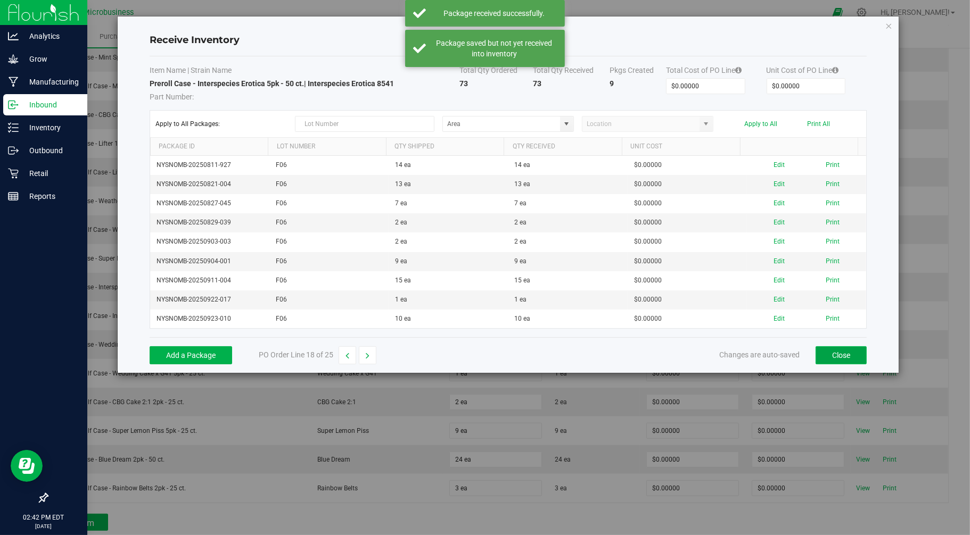
click at [847, 360] on button "Close" at bounding box center [840, 355] width 51 height 18
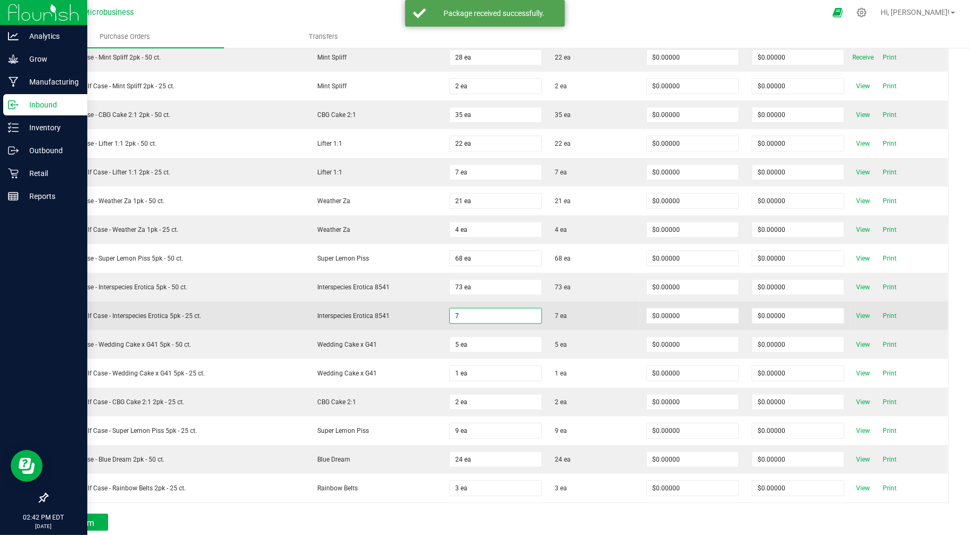
click at [481, 314] on input "7" at bounding box center [496, 316] width 92 height 15
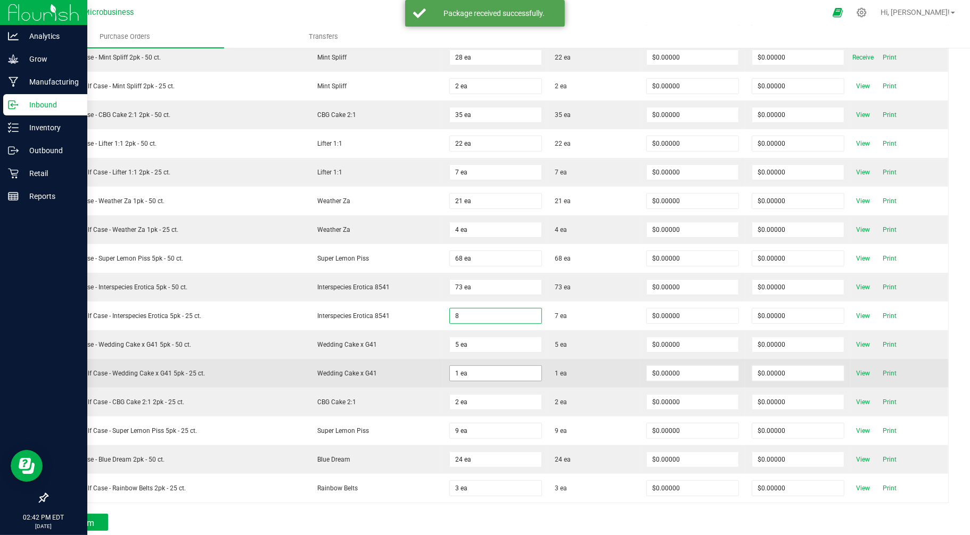
type input "8 ea"
click at [532, 374] on span "1 ea" at bounding box center [495, 374] width 93 height 16
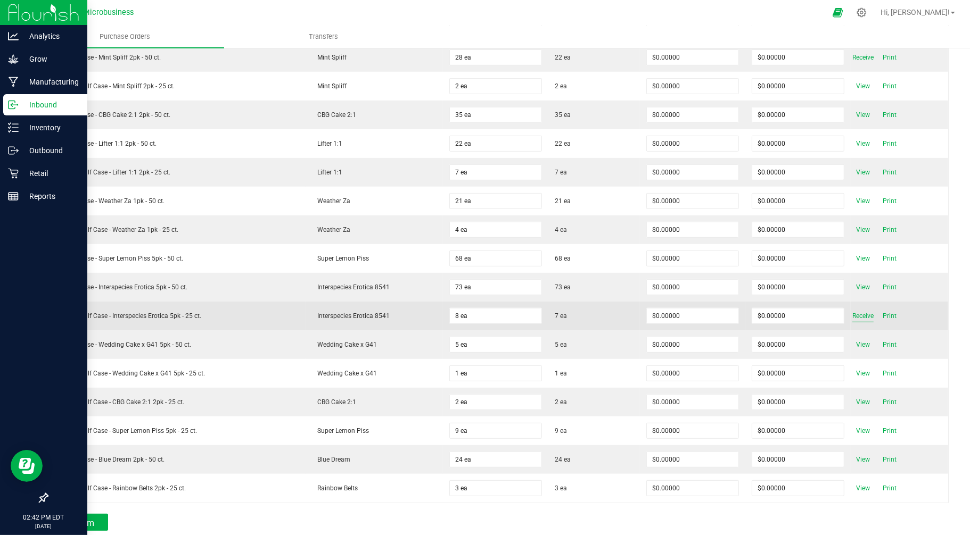
click at [853, 320] on span "Receive" at bounding box center [862, 316] width 21 height 13
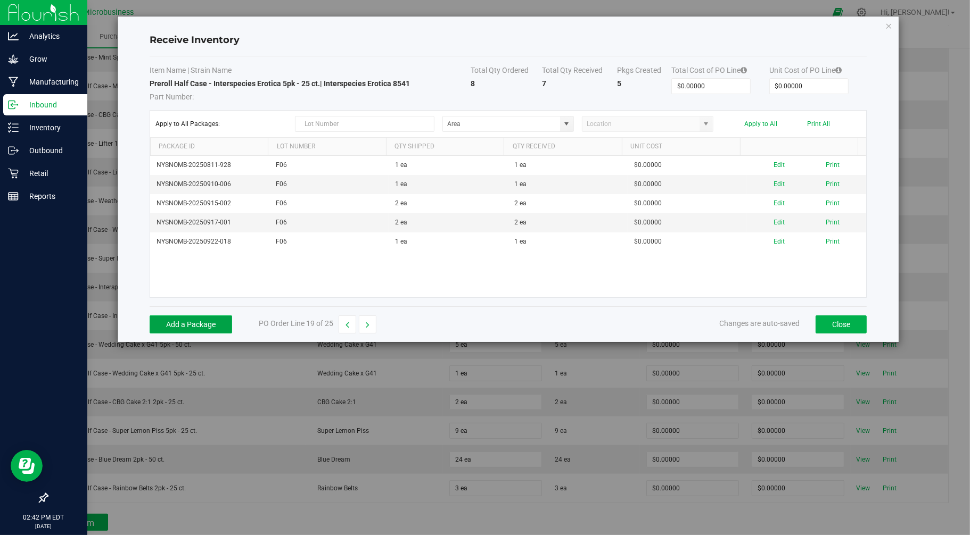
click at [222, 323] on button "Add a Package" at bounding box center [191, 325] width 82 height 18
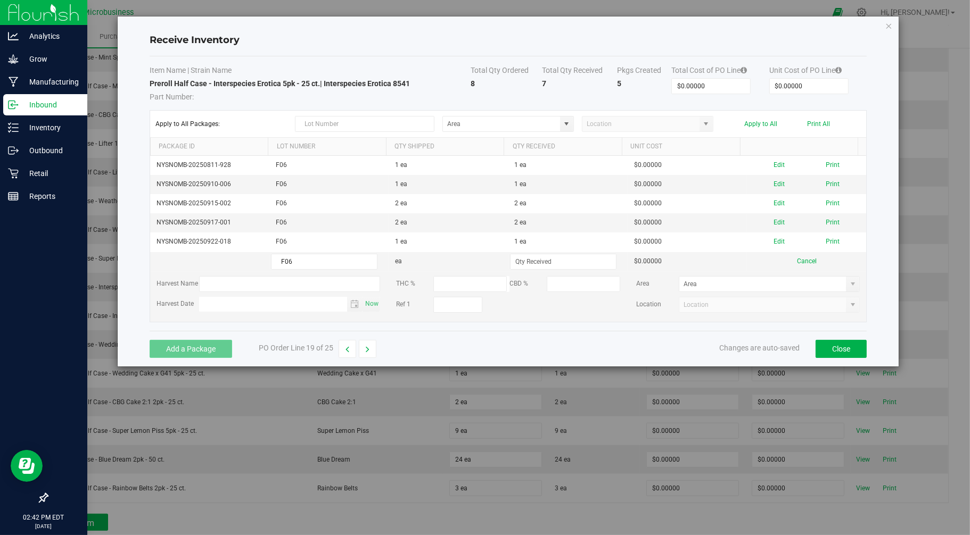
type input "F06"
type input "1 ea"
click at [432, 349] on div "Add a Package PO Order Line 19 of 25 Changes are auto-saved Close" at bounding box center [508, 349] width 717 height 36
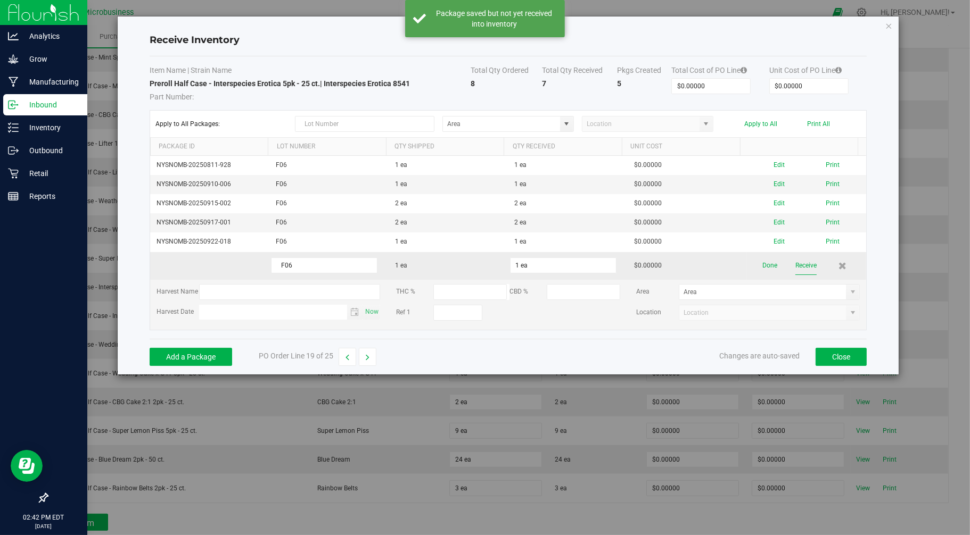
click at [799, 268] on button "Receive" at bounding box center [805, 266] width 21 height 19
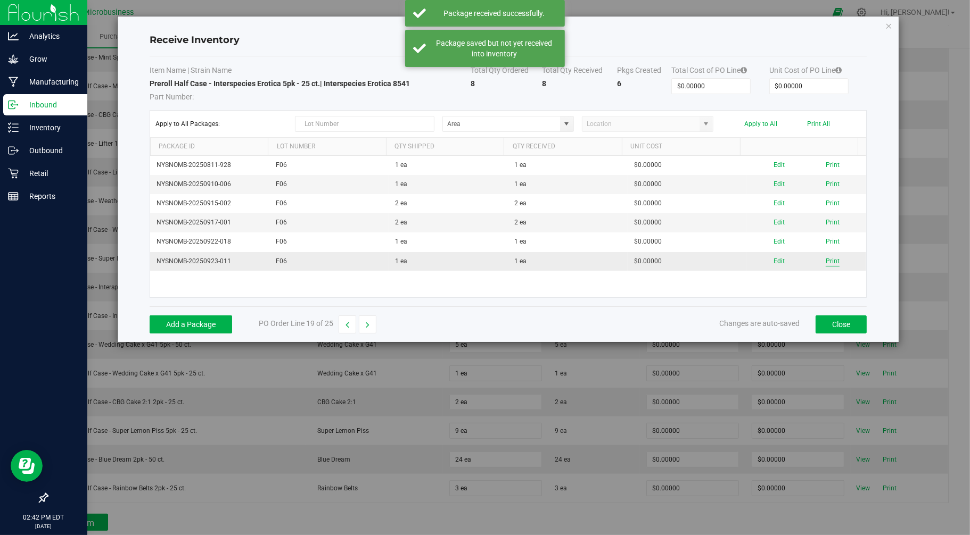
click at [825, 263] on button "Print" at bounding box center [832, 262] width 14 height 10
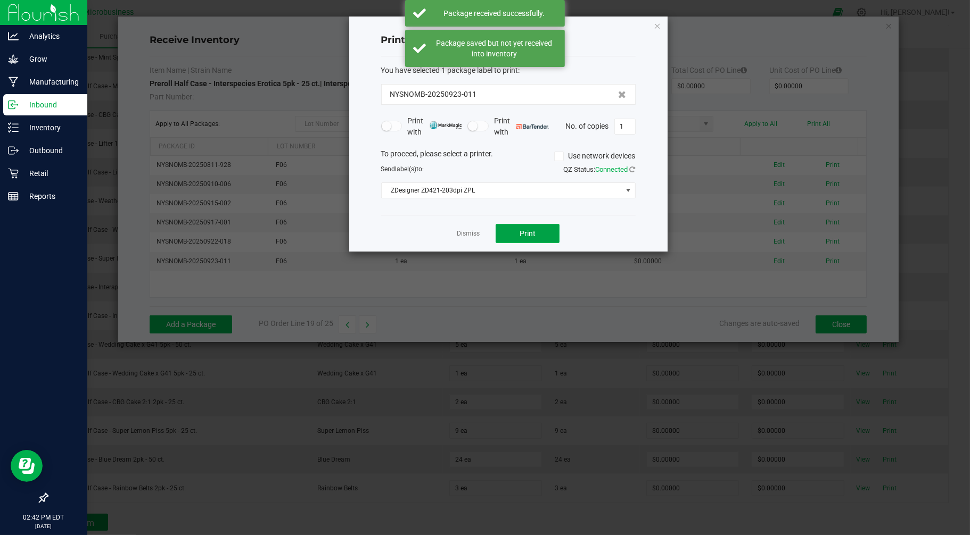
click at [525, 232] on span "Print" at bounding box center [527, 233] width 16 height 9
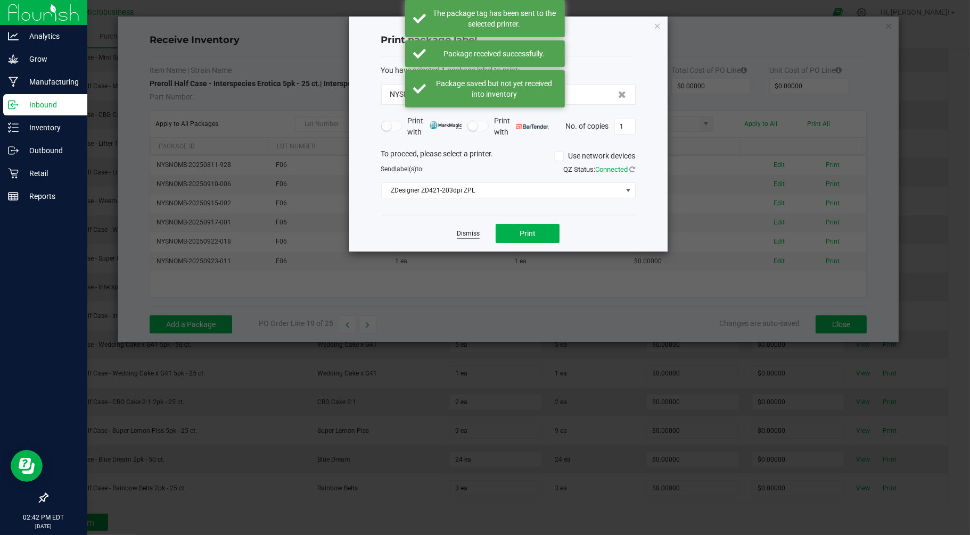
click at [474, 232] on link "Dismiss" at bounding box center [468, 233] width 23 height 9
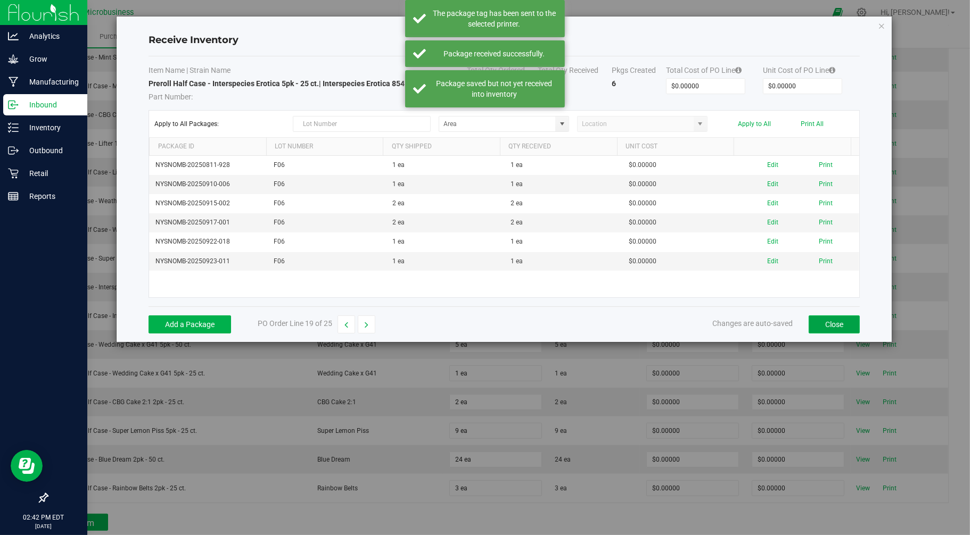
click at [838, 326] on button "Close" at bounding box center [833, 325] width 51 height 18
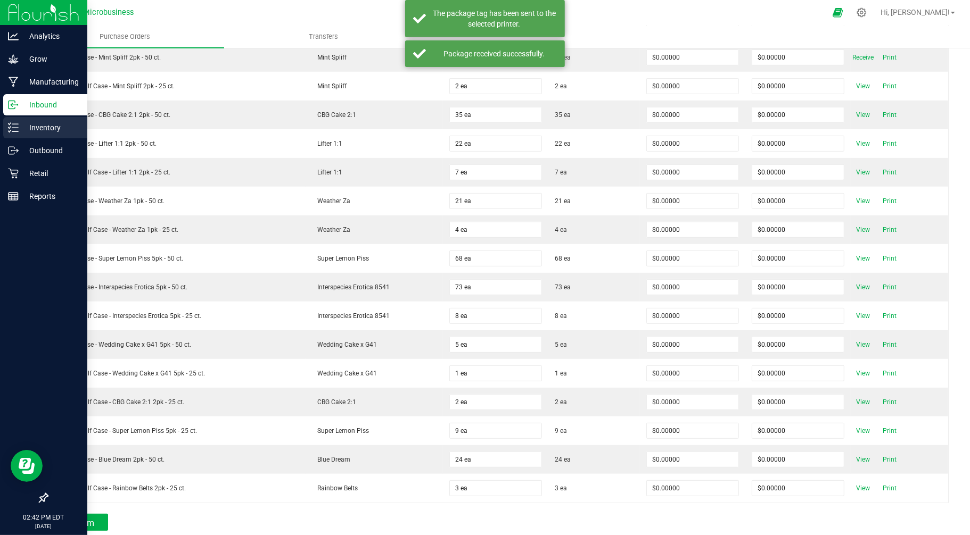
click at [36, 130] on p "Inventory" at bounding box center [51, 127] width 64 height 13
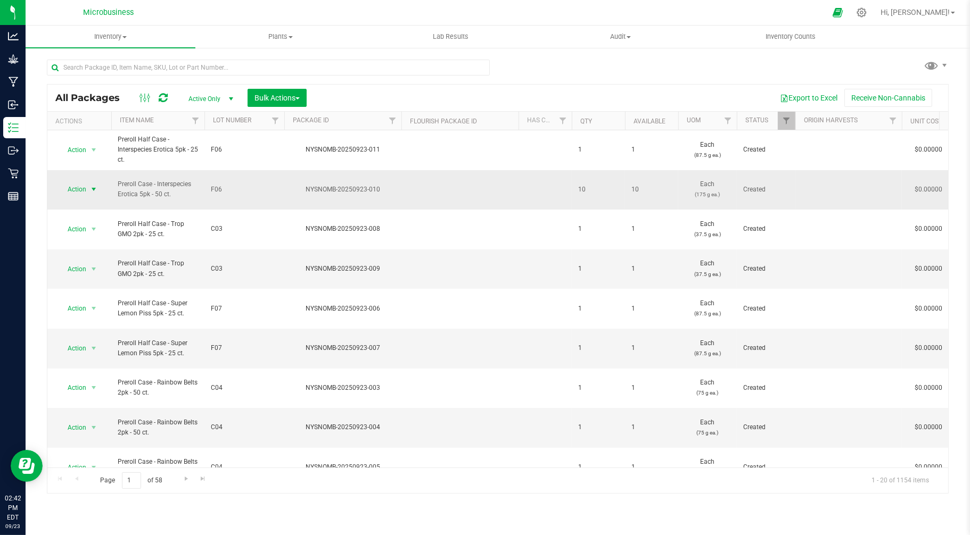
click at [82, 182] on span "Action" at bounding box center [72, 189] width 29 height 15
drag, startPoint x: 98, startPoint y: 209, endPoint x: 97, endPoint y: 217, distance: 8.5
click at [97, 217] on ul "Adjust qty Create package Edit attributes Global inventory Locate package Lock …" at bounding box center [92, 296] width 67 height 203
click at [97, 217] on li "Create package" at bounding box center [92, 218] width 67 height 16
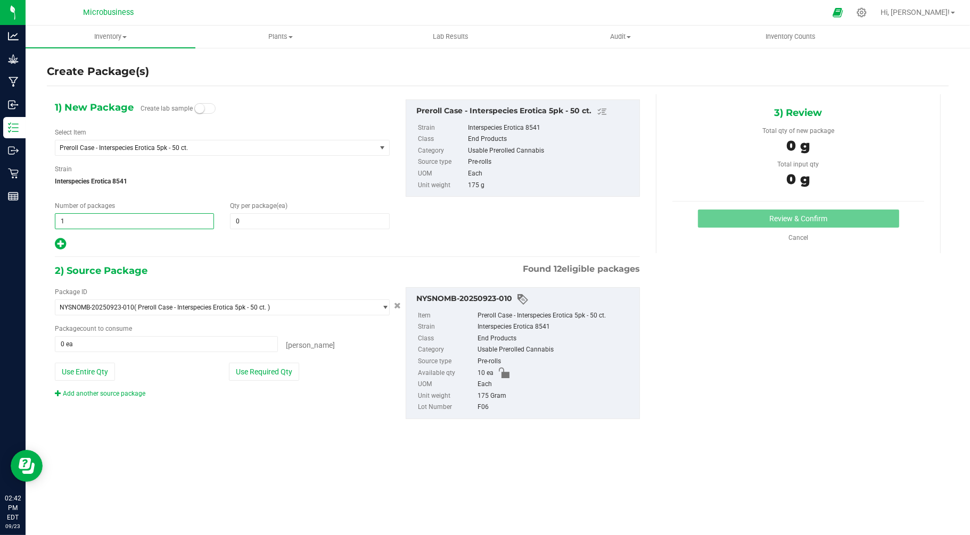
drag, startPoint x: 86, startPoint y: 213, endPoint x: 53, endPoint y: 219, distance: 32.9
click at [53, 219] on div "Number of packages 1 1" at bounding box center [134, 215] width 175 height 28
type input "10"
type input "1"
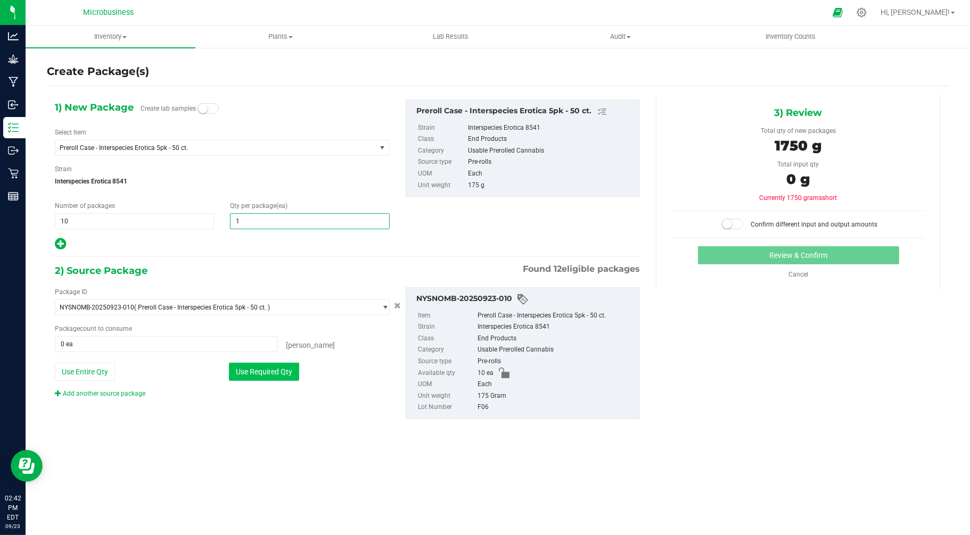
type input "1"
click at [253, 369] on button "Use Required Qty" at bounding box center [264, 372] width 70 height 18
type input "10 ea"
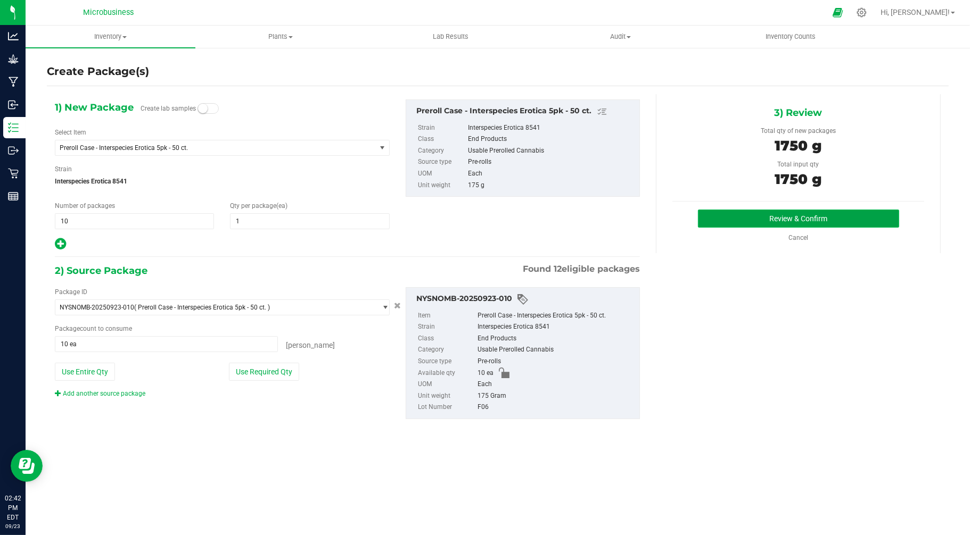
click at [732, 212] on button "Review & Confirm" at bounding box center [798, 219] width 201 height 18
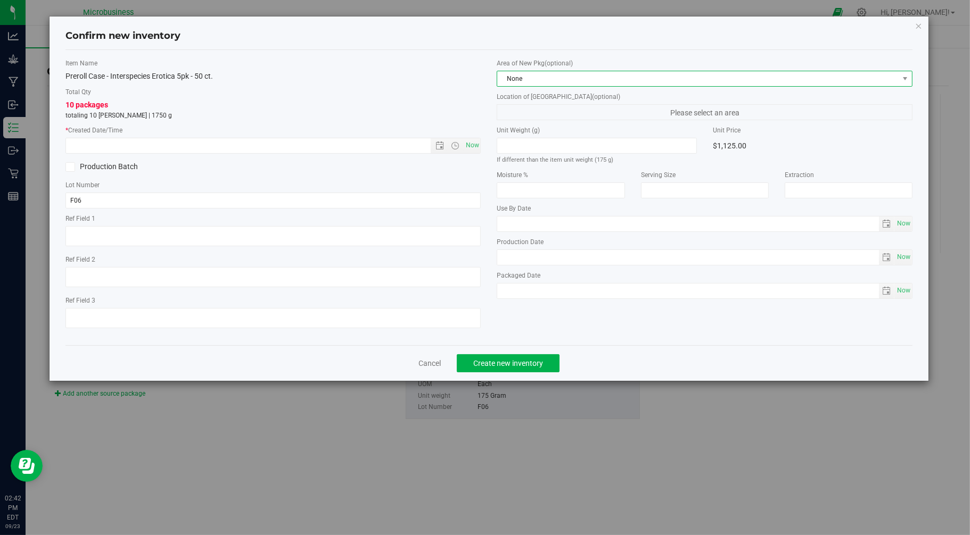
click at [625, 83] on span "None" at bounding box center [697, 78] width 401 height 15
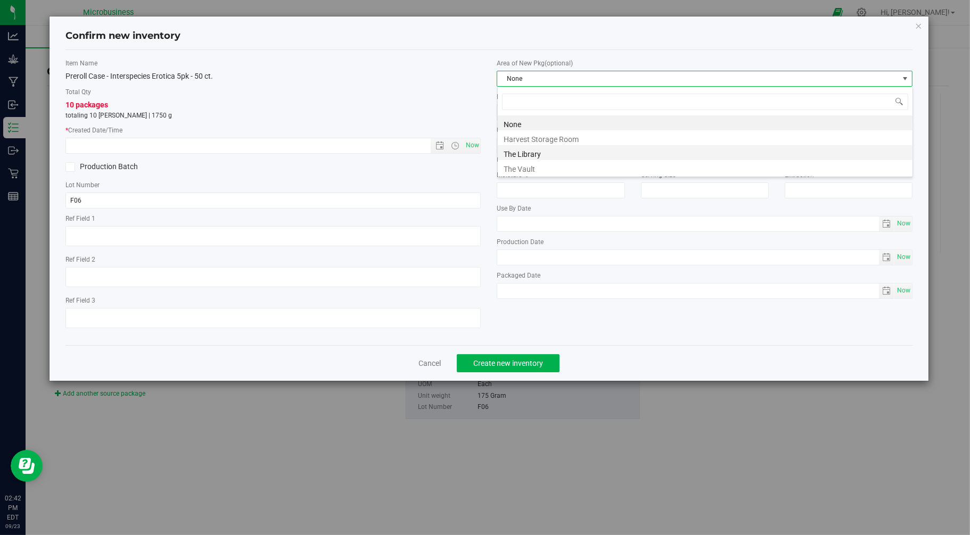
scroll to position [16, 415]
click at [513, 152] on li "The Library" at bounding box center [705, 152] width 415 height 15
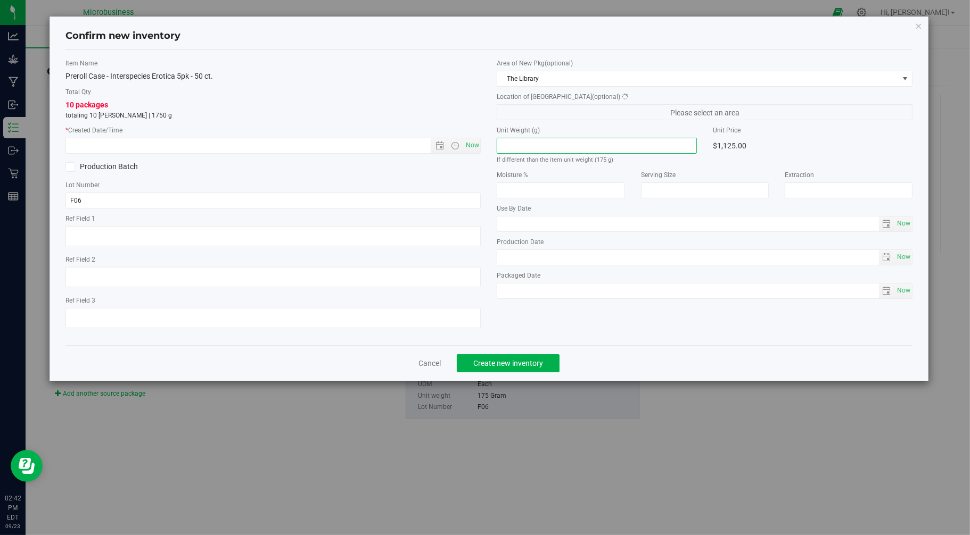
click at [513, 152] on span at bounding box center [597, 146] width 200 height 16
click at [540, 68] on div "Area of New Pkg (optional) The Library" at bounding box center [705, 73] width 416 height 28
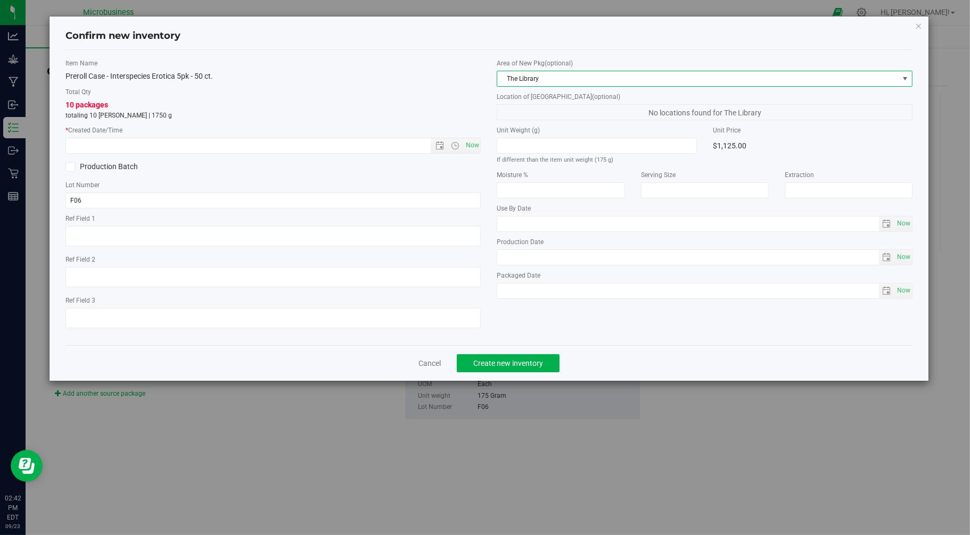
click at [538, 81] on span "The Library" at bounding box center [697, 78] width 401 height 15
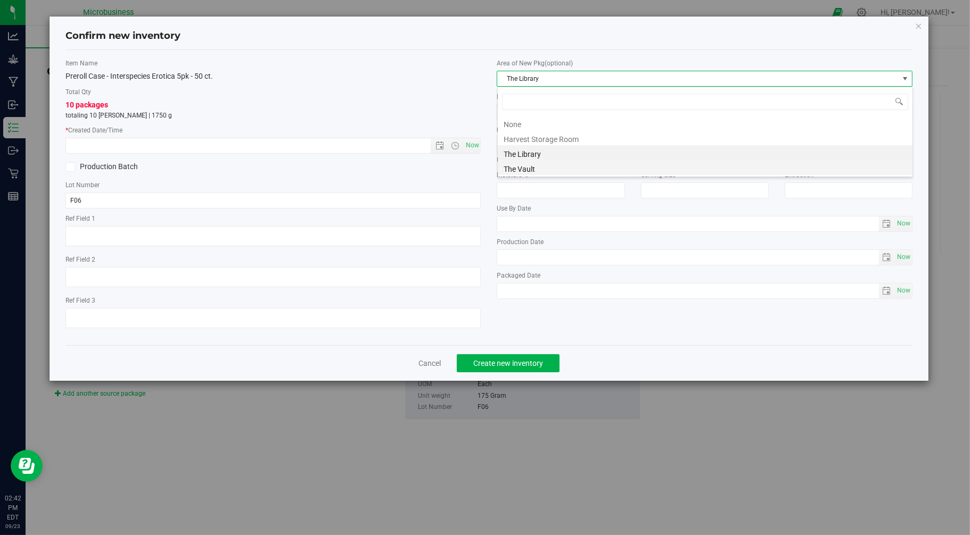
click at [519, 166] on li "The Vault" at bounding box center [705, 167] width 415 height 15
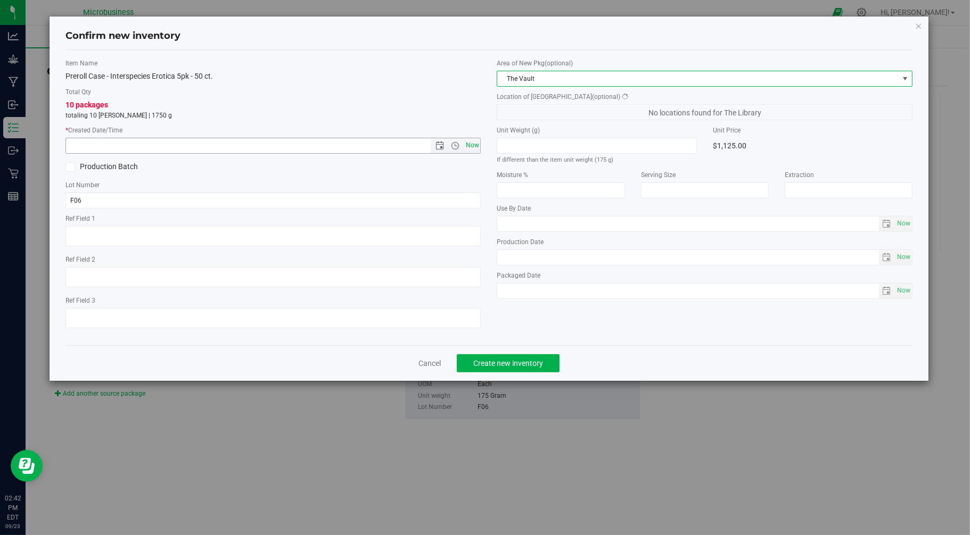
click at [476, 143] on span "Now" at bounding box center [472, 145] width 18 height 15
type input "[DATE] 2:42 PM"
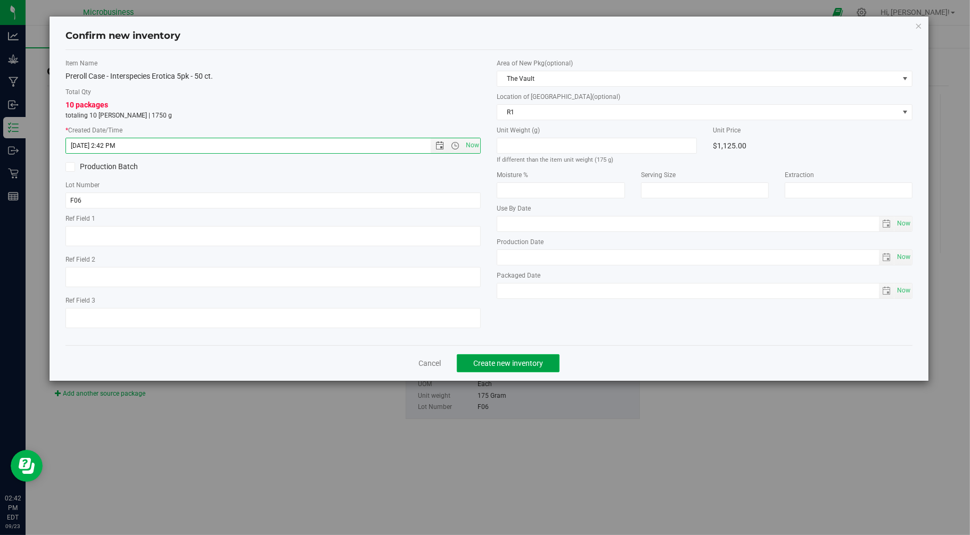
click at [527, 371] on button "Create new inventory" at bounding box center [508, 363] width 103 height 18
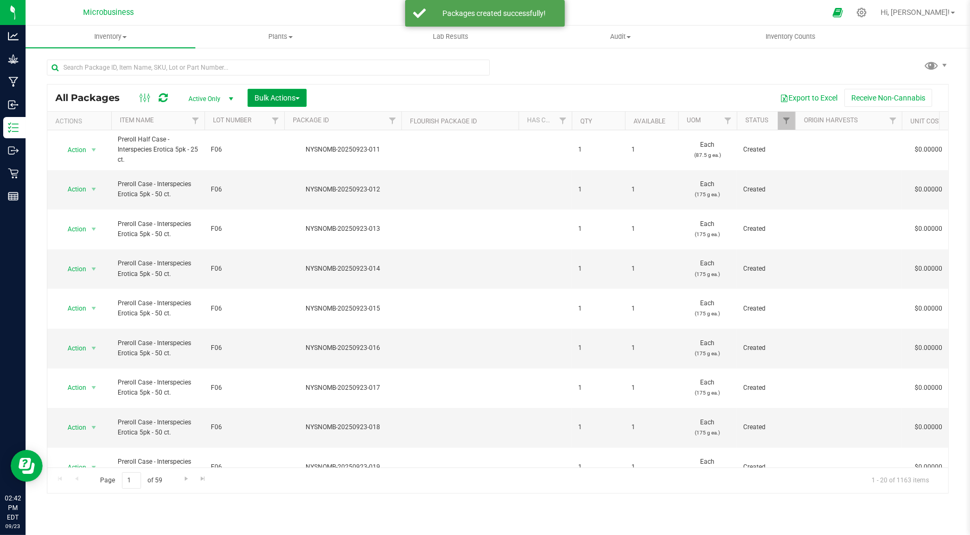
drag, startPoint x: 285, startPoint y: 91, endPoint x: 285, endPoint y: 97, distance: 5.9
click at [285, 91] on button "Bulk Actions" at bounding box center [276, 98] width 59 height 18
click at [283, 222] on span "Print package labels" at bounding box center [286, 220] width 64 height 9
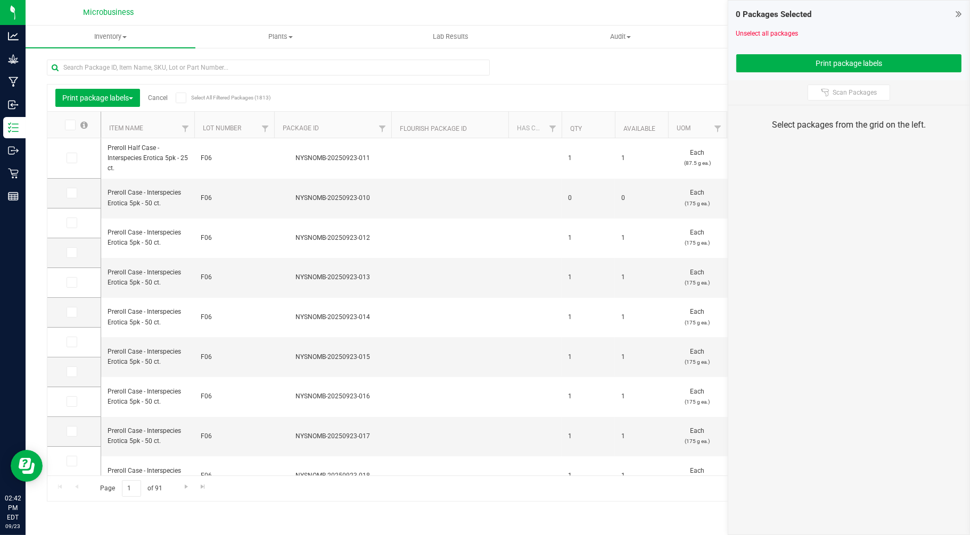
click at [68, 125] on icon at bounding box center [69, 125] width 7 height 0
click at [0, 0] on input "checkbox" at bounding box center [0, 0] width 0 height 0
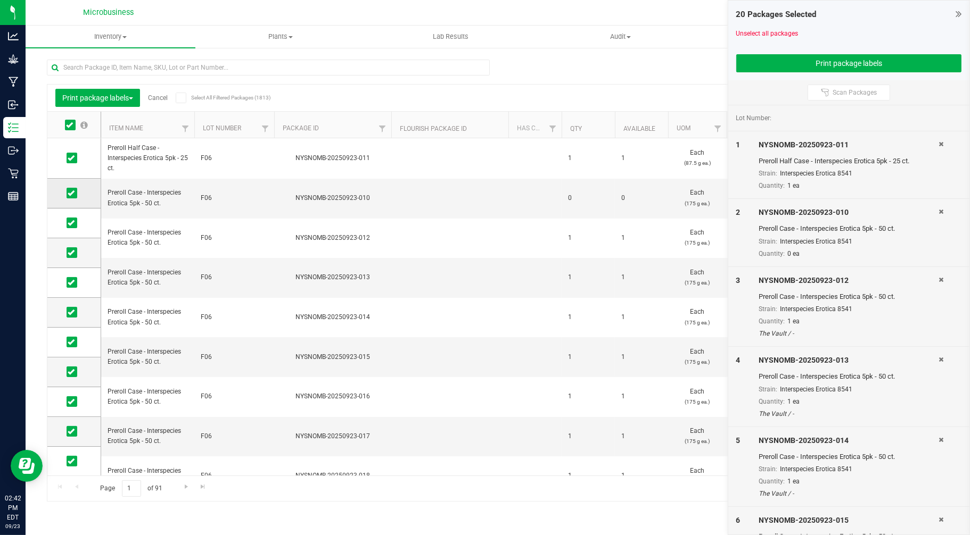
click at [72, 193] on icon at bounding box center [71, 193] width 7 height 0
click at [0, 0] on input "checkbox" at bounding box center [0, 0] width 0 height 0
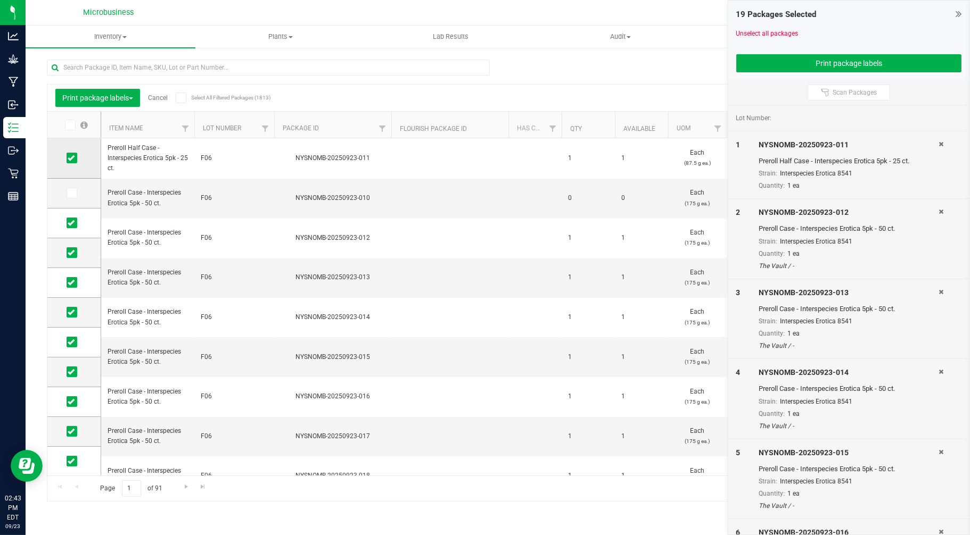
click at [72, 158] on icon at bounding box center [71, 158] width 7 height 0
click at [0, 0] on input "checkbox" at bounding box center [0, 0] width 0 height 0
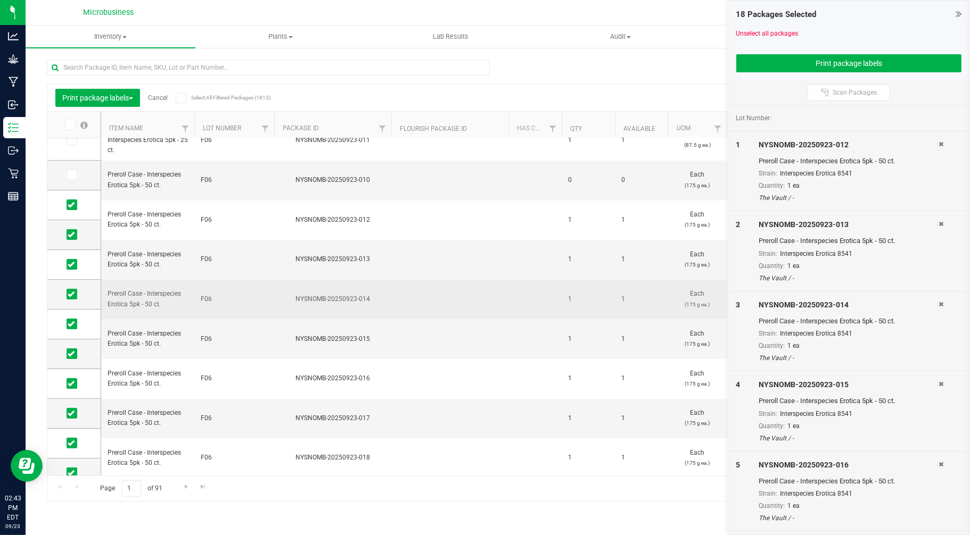
scroll to position [109, 0]
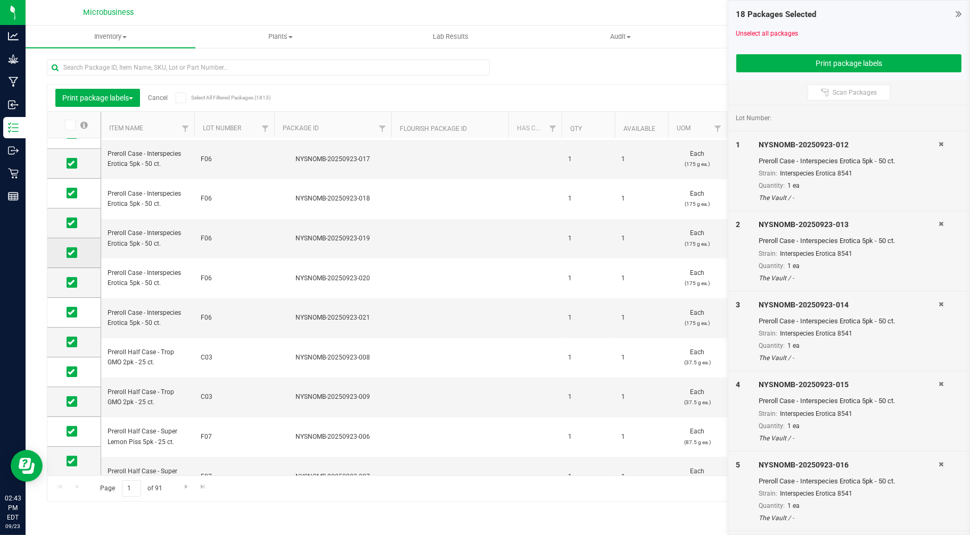
click at [72, 253] on icon at bounding box center [71, 253] width 7 height 0
click at [0, 0] on input "checkbox" at bounding box center [0, 0] width 0 height 0
click at [70, 283] on icon at bounding box center [71, 283] width 7 height 0
click at [0, 0] on input "checkbox" at bounding box center [0, 0] width 0 height 0
click at [68, 318] on td at bounding box center [73, 313] width 53 height 30
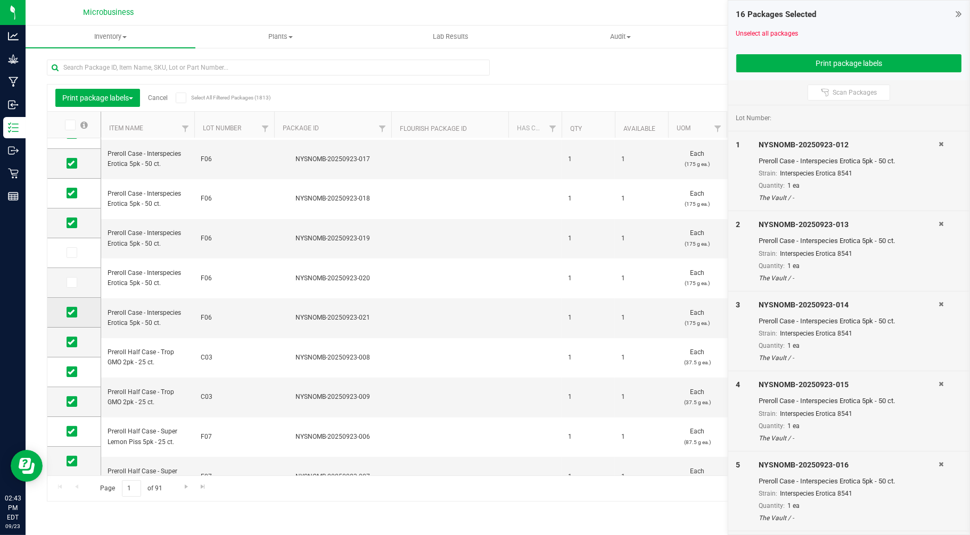
click at [68, 312] on icon at bounding box center [71, 312] width 7 height 0
click at [0, 0] on input "checkbox" at bounding box center [0, 0] width 0 height 0
click at [72, 334] on td at bounding box center [73, 343] width 53 height 30
click at [72, 346] on span at bounding box center [72, 342] width 11 height 11
click at [0, 0] on input "checkbox" at bounding box center [0, 0] width 0 height 0
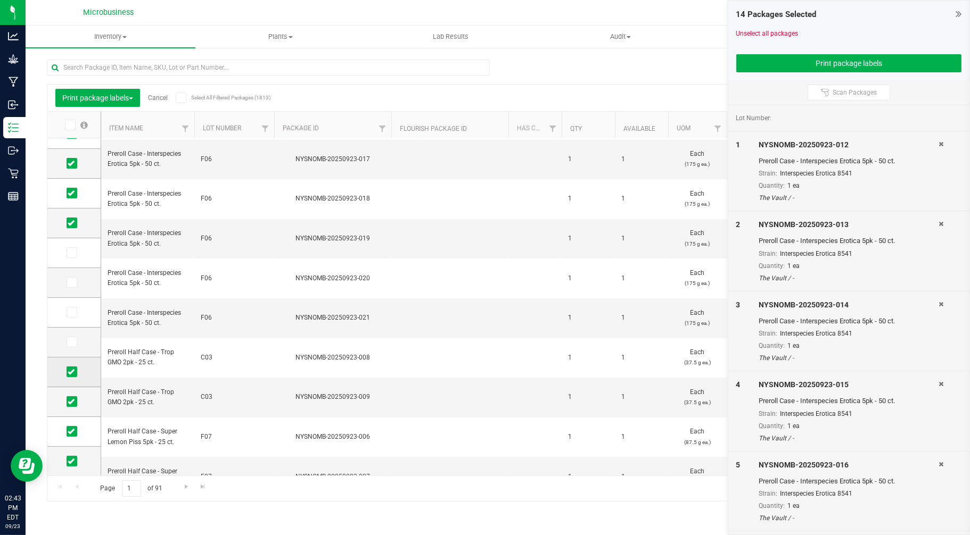
click at [72, 372] on icon at bounding box center [71, 372] width 7 height 0
click at [0, 0] on input "checkbox" at bounding box center [0, 0] width 0 height 0
click at [71, 409] on td at bounding box center [73, 402] width 53 height 30
click at [71, 402] on icon at bounding box center [71, 402] width 7 height 0
click at [0, 0] on input "checkbox" at bounding box center [0, 0] width 0 height 0
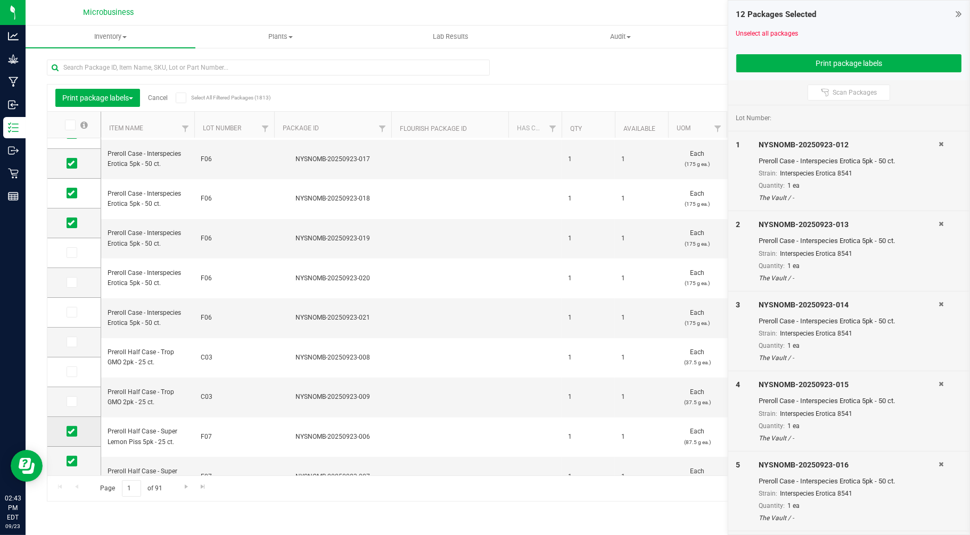
click at [68, 432] on icon at bounding box center [71, 432] width 7 height 0
click at [0, 0] on input "checkbox" at bounding box center [0, 0] width 0 height 0
click at [70, 461] on icon at bounding box center [71, 461] width 7 height 0
click at [0, 0] on input "checkbox" at bounding box center [0, 0] width 0 height 0
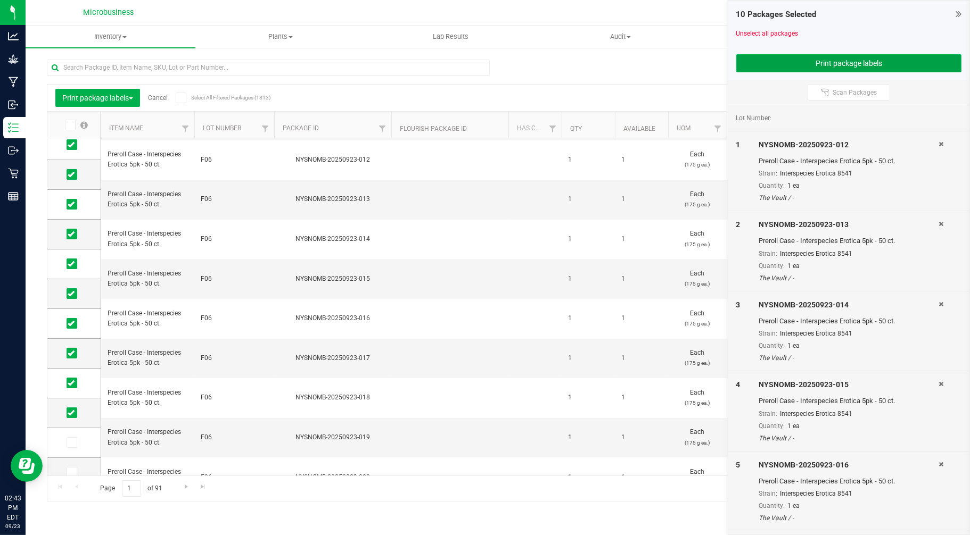
click at [788, 56] on button "Print package labels" at bounding box center [849, 63] width 226 height 18
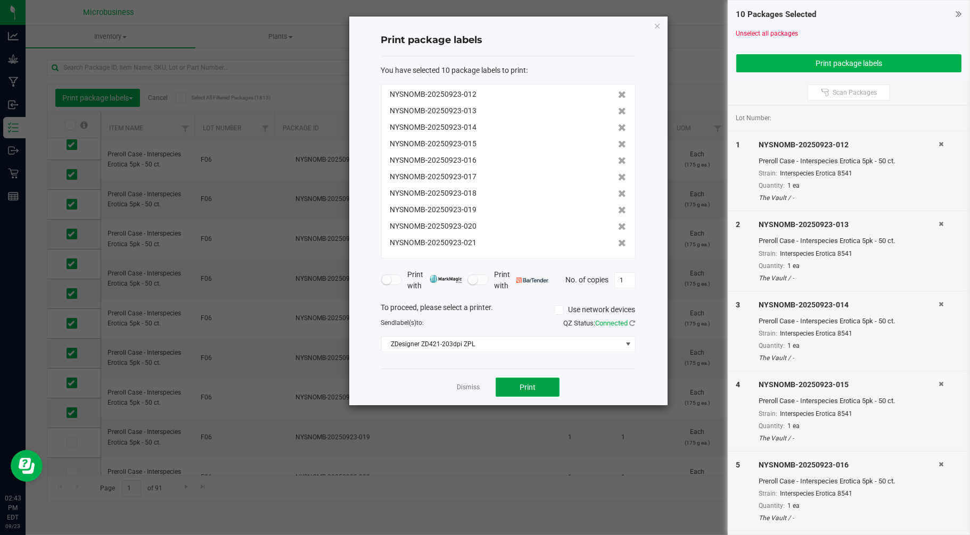
click at [515, 392] on button "Print" at bounding box center [528, 387] width 64 height 19
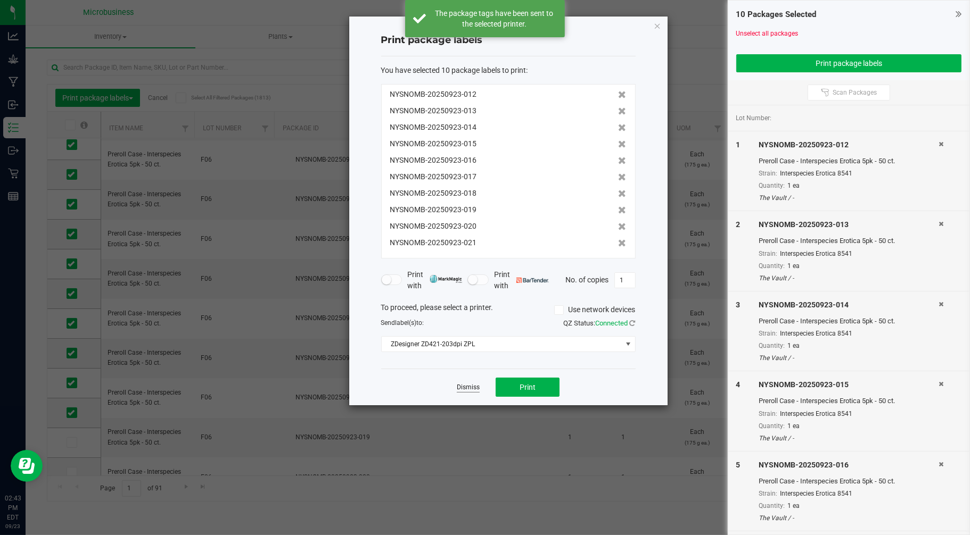
click at [470, 390] on link "Dismiss" at bounding box center [468, 387] width 23 height 9
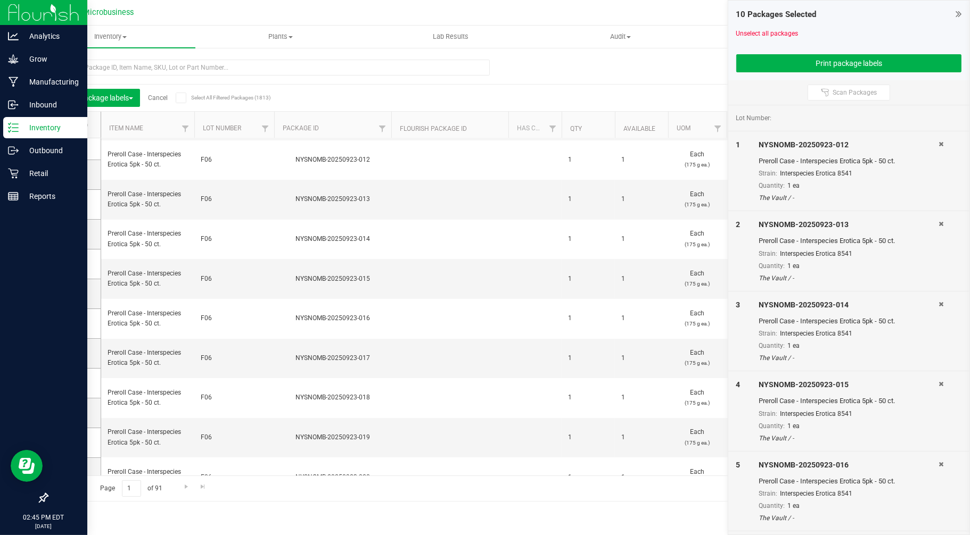
click at [32, 131] on p "Inventory" at bounding box center [51, 127] width 64 height 13
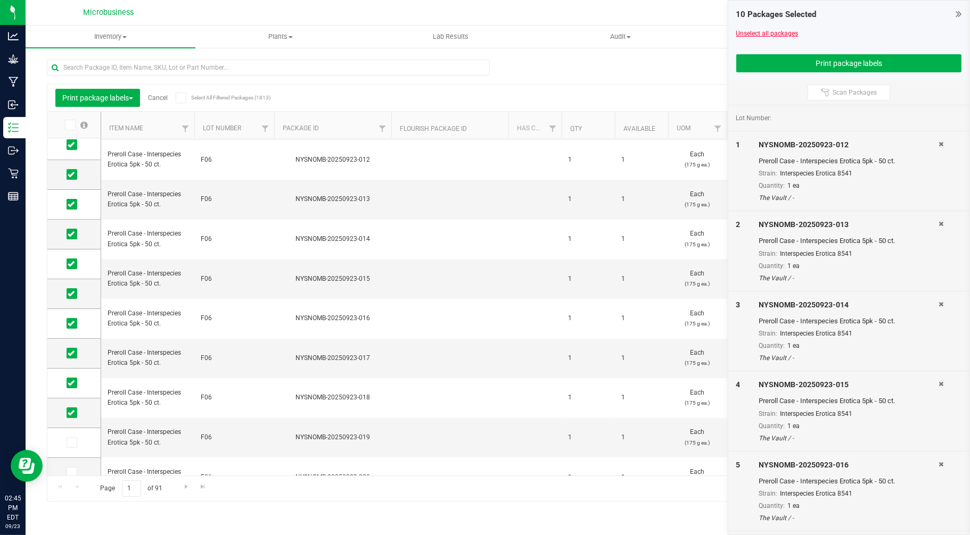
click at [765, 32] on link "Unselect all packages" at bounding box center [767, 33] width 62 height 7
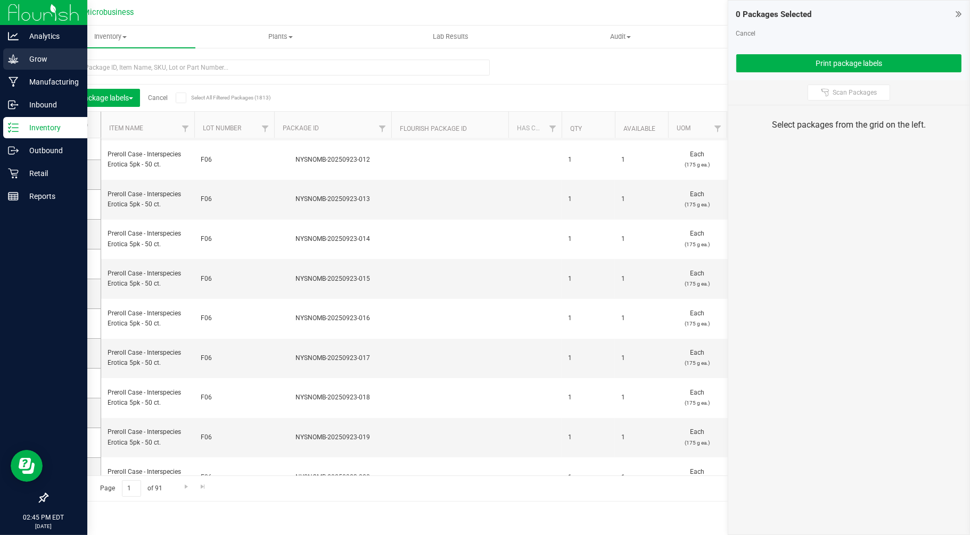
click at [28, 62] on p "Grow" at bounding box center [51, 59] width 64 height 13
